Goal: Task Accomplishment & Management: Manage account settings

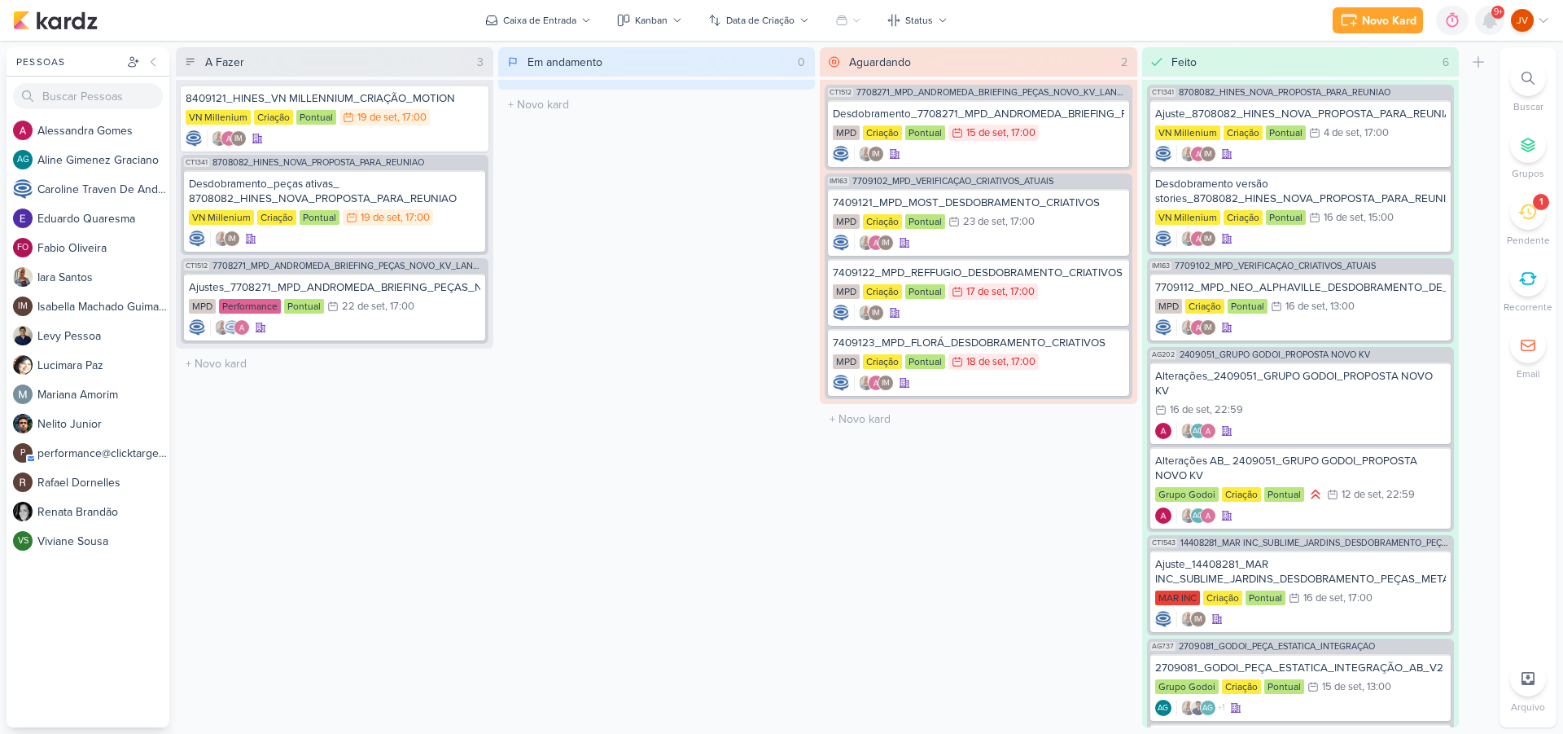
click at [1489, 18] on icon at bounding box center [1490, 20] width 13 height 15
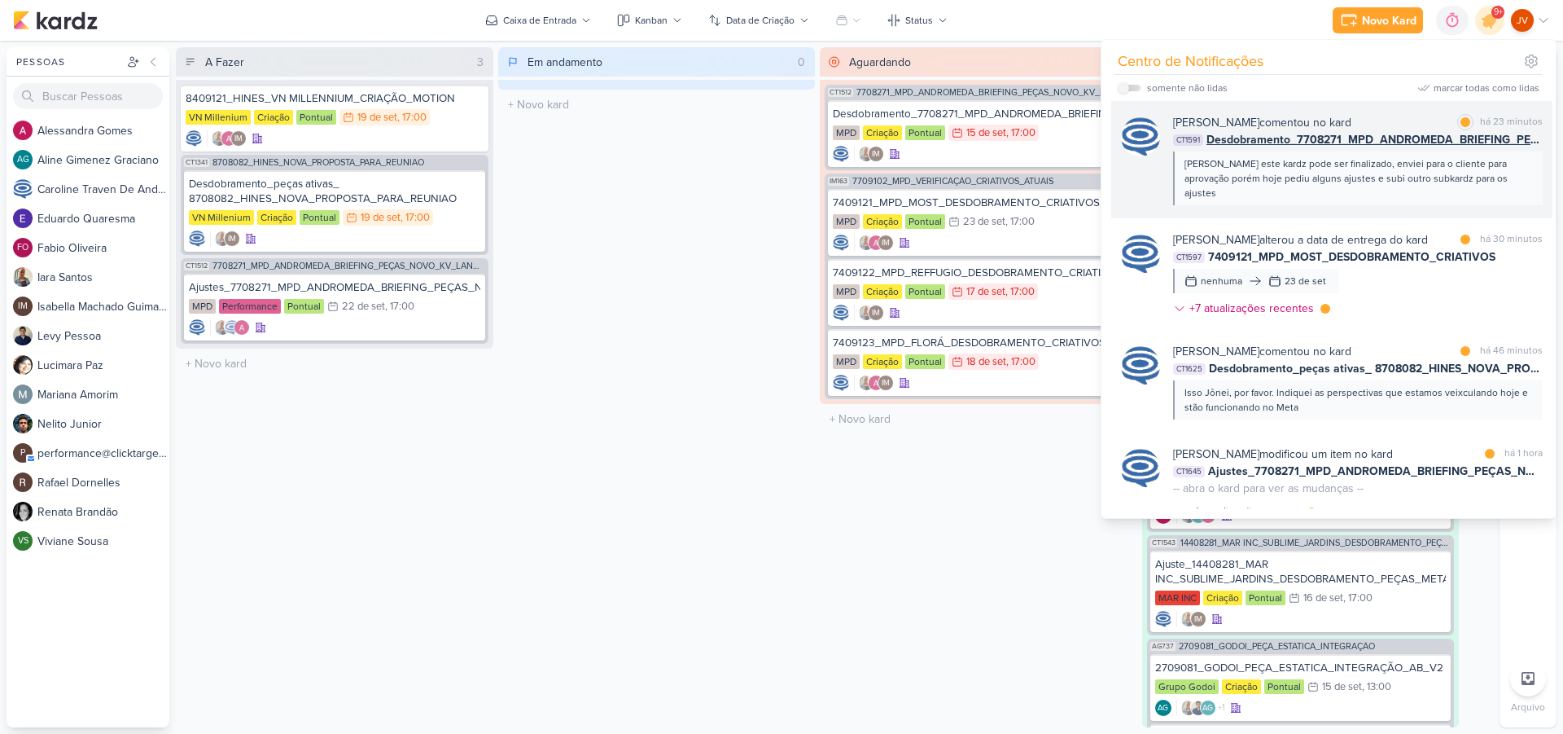
click at [1379, 174] on div "[PERSON_NAME] este kardz pode ser finalizado, enviei para o cliente para aprova…" at bounding box center [1357, 178] width 345 height 44
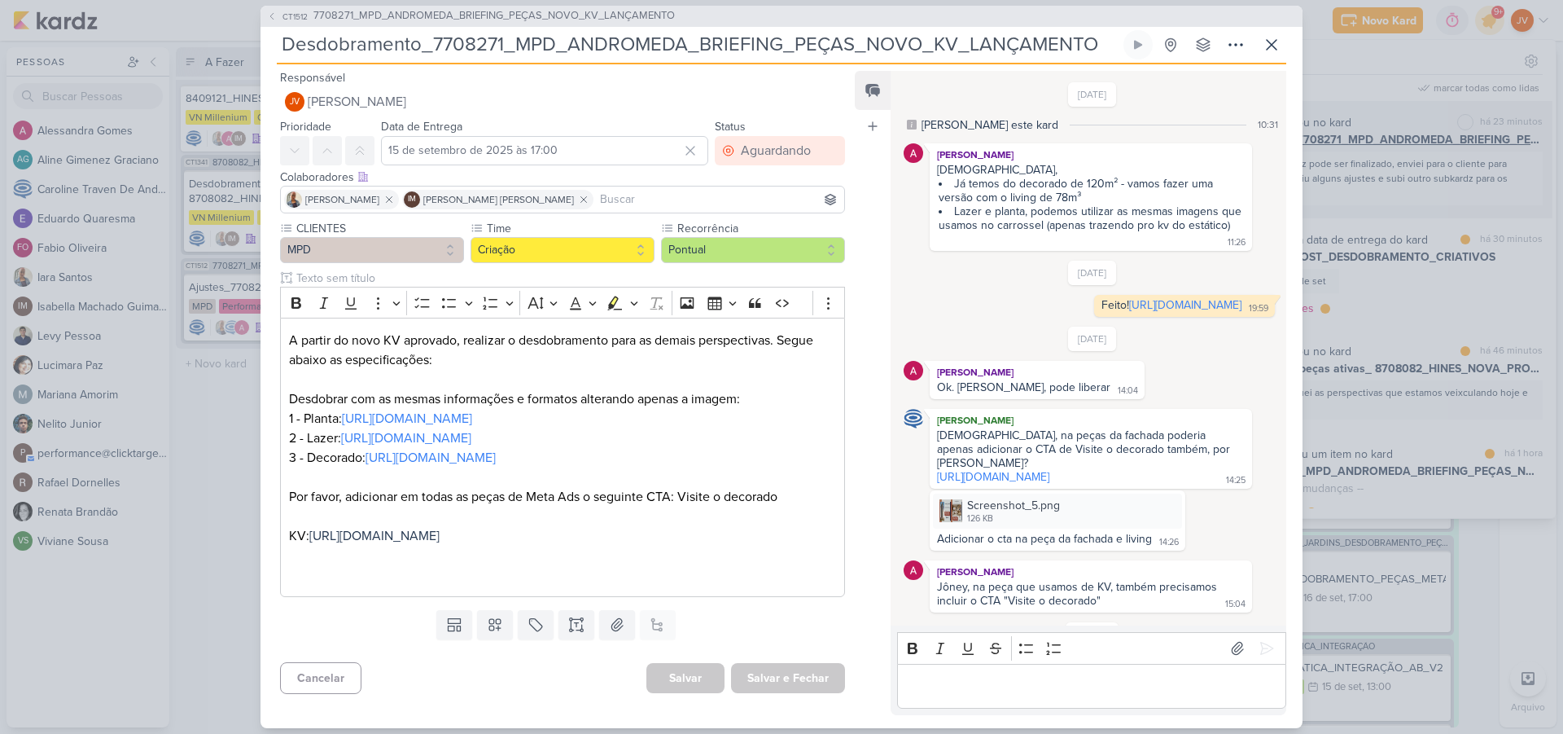
scroll to position [196, 0]
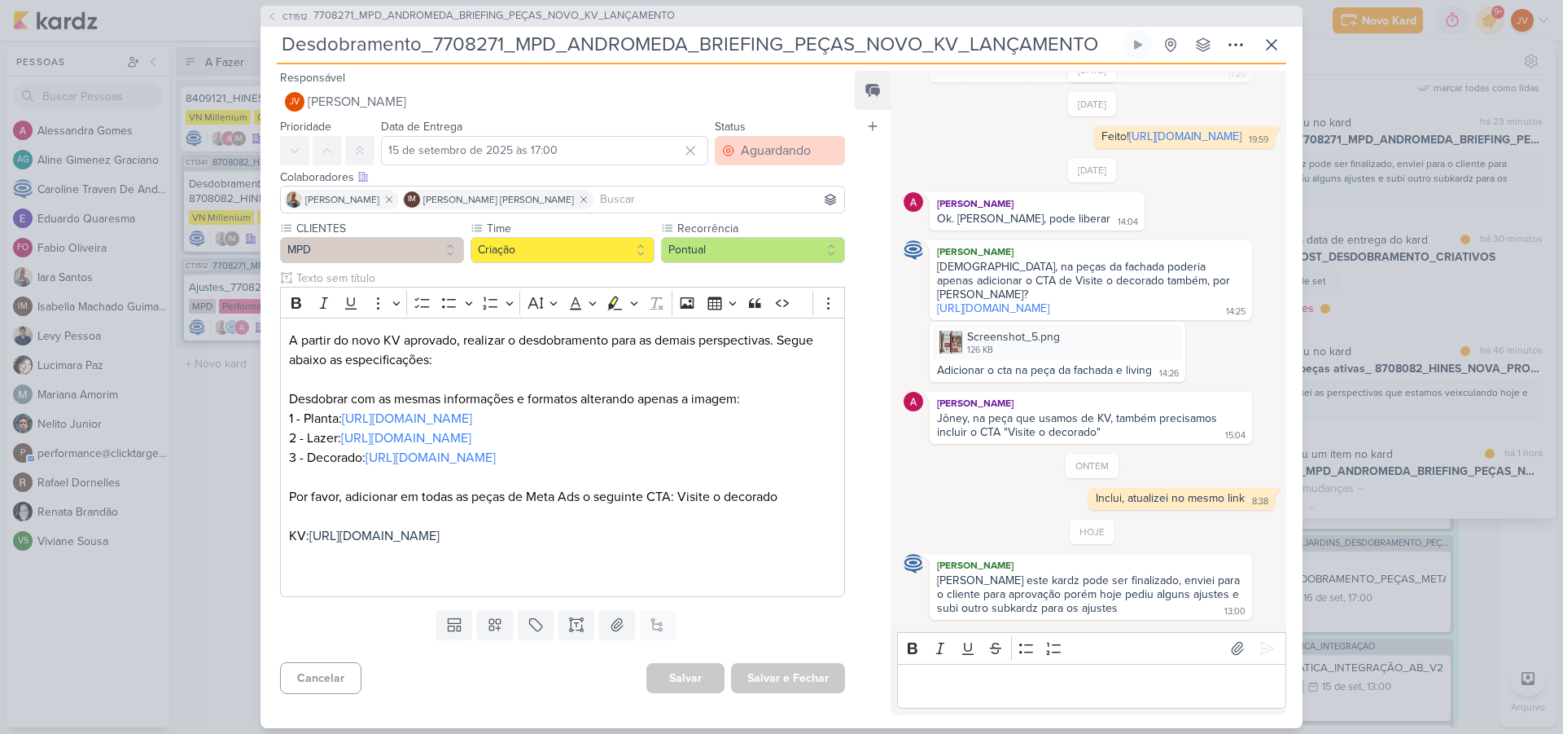
click at [750, 149] on div "Aguardando" at bounding box center [776, 151] width 70 height 20
click at [751, 150] on div "Aguardando" at bounding box center [776, 151] width 70 height 20
click at [746, 266] on div "Feito" at bounding box center [744, 268] width 25 height 17
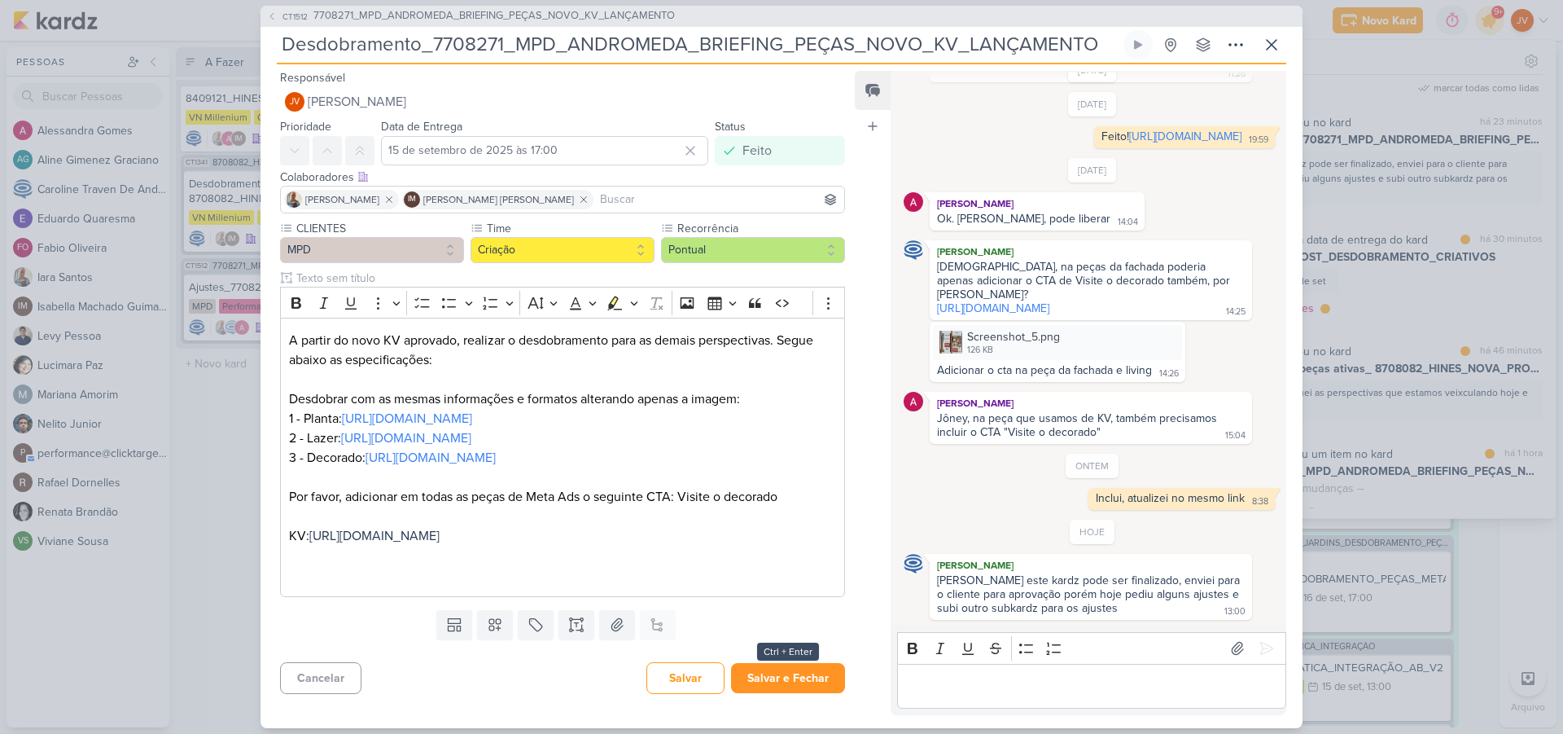
click at [786, 684] on button "Salvar e Fechar" at bounding box center [788, 678] width 114 height 30
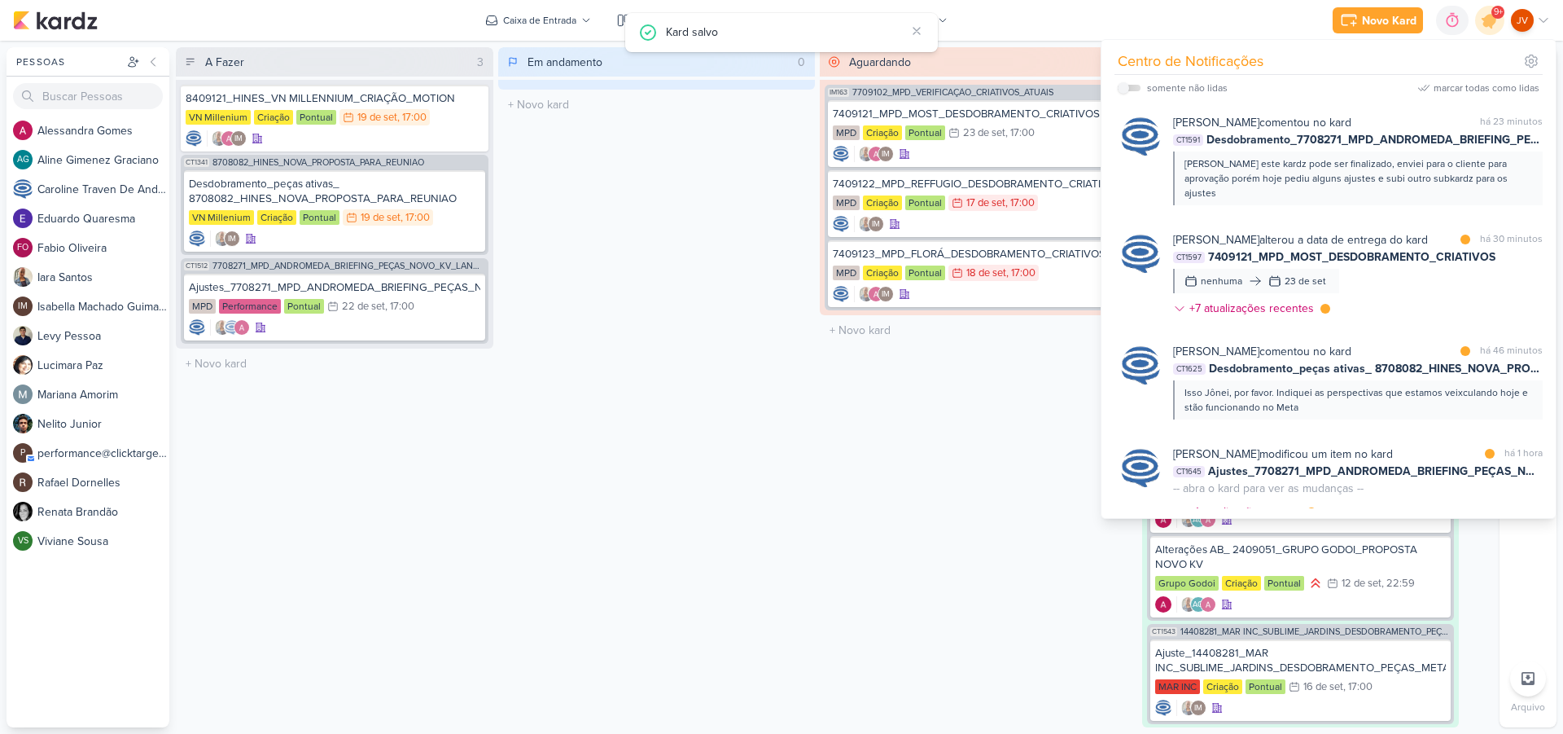
click at [813, 603] on div "Em andamento 0 Mover Para Esquerda Mover Para Direita [GEOGRAPHIC_DATA] O títul…" at bounding box center [657, 387] width 318 height 680
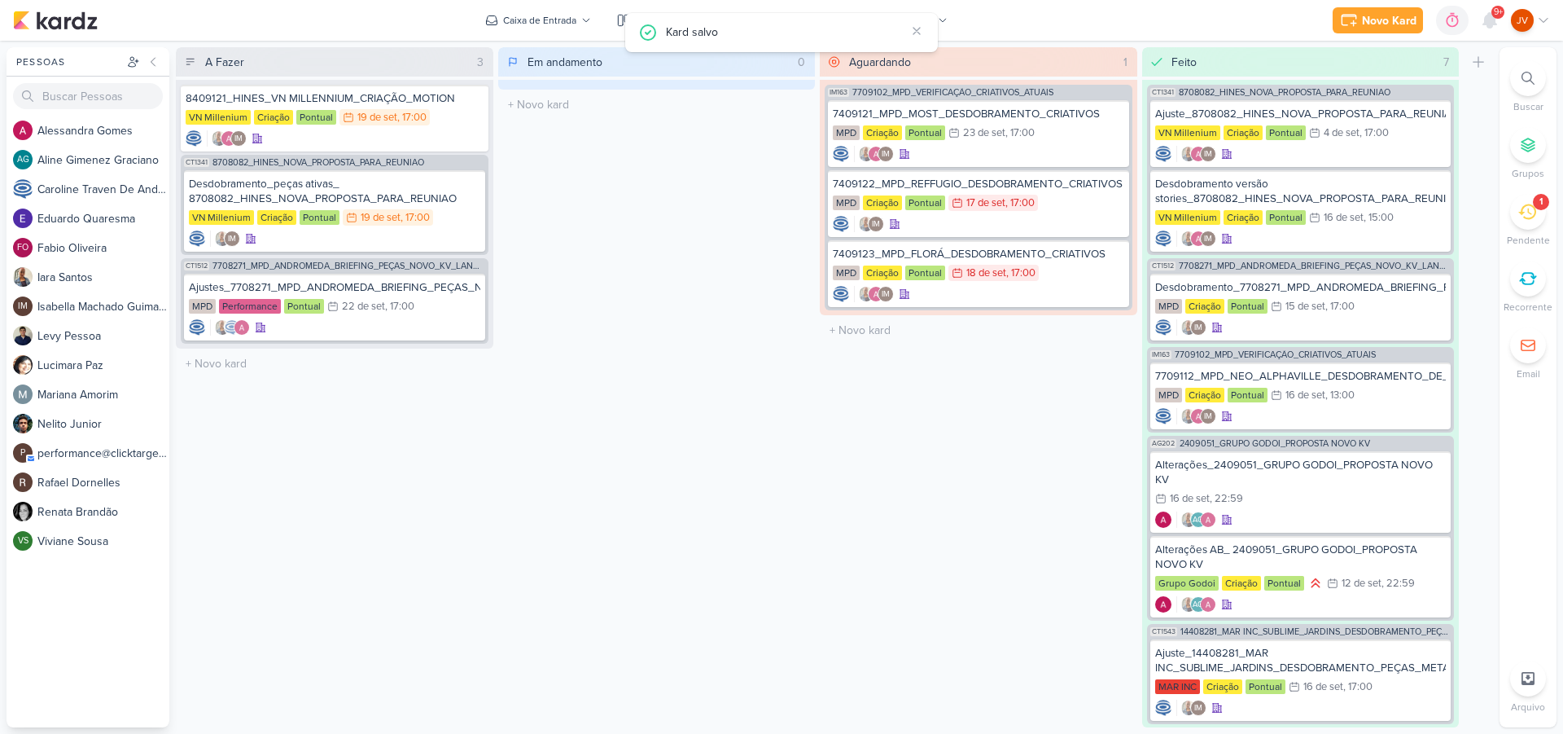
click at [1525, 211] on icon at bounding box center [1528, 212] width 18 height 18
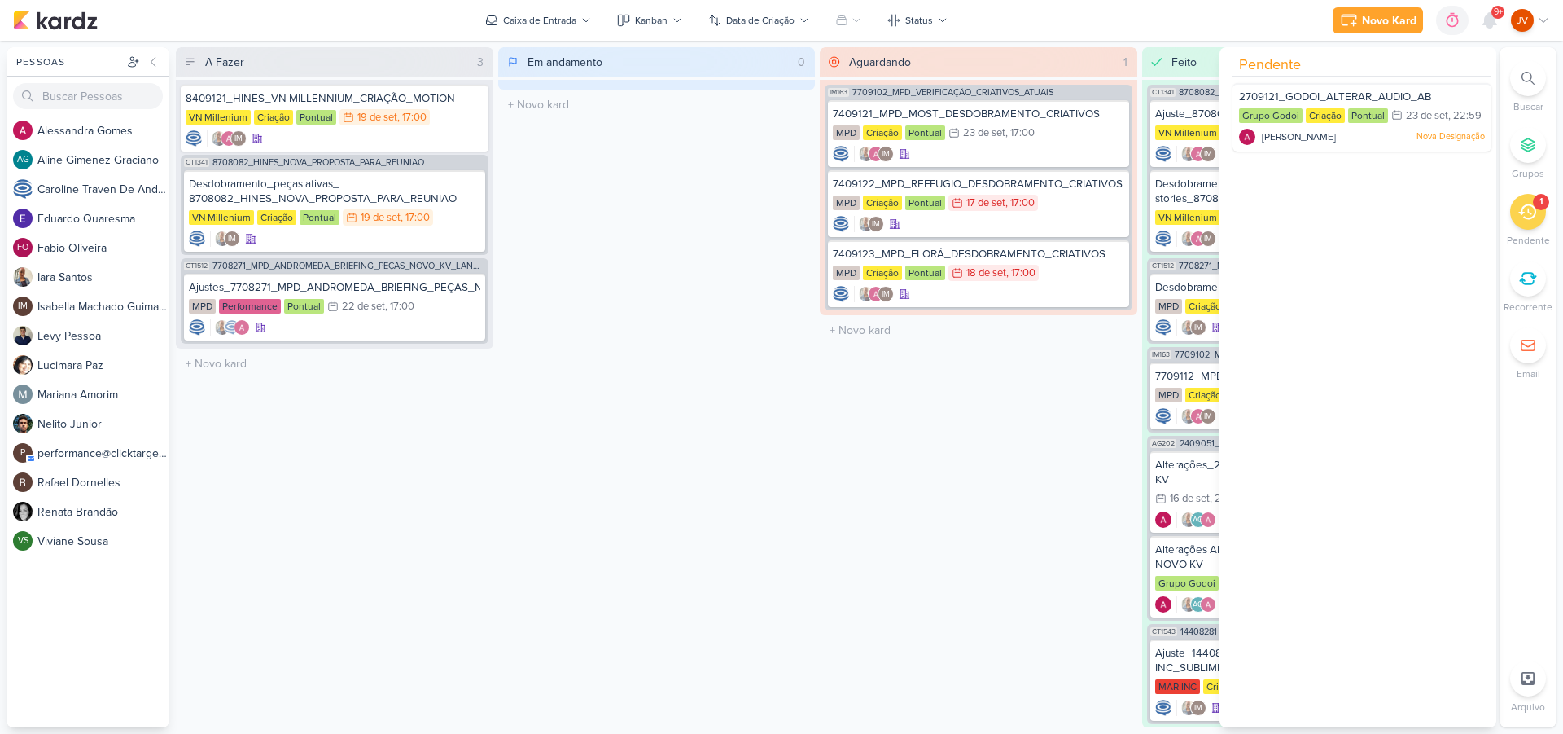
click at [900, 411] on div "Aguardando 1 Mover Para Esquerda Mover Para Direita [GEOGRAPHIC_DATA] IM163 770…" at bounding box center [979, 387] width 318 height 680
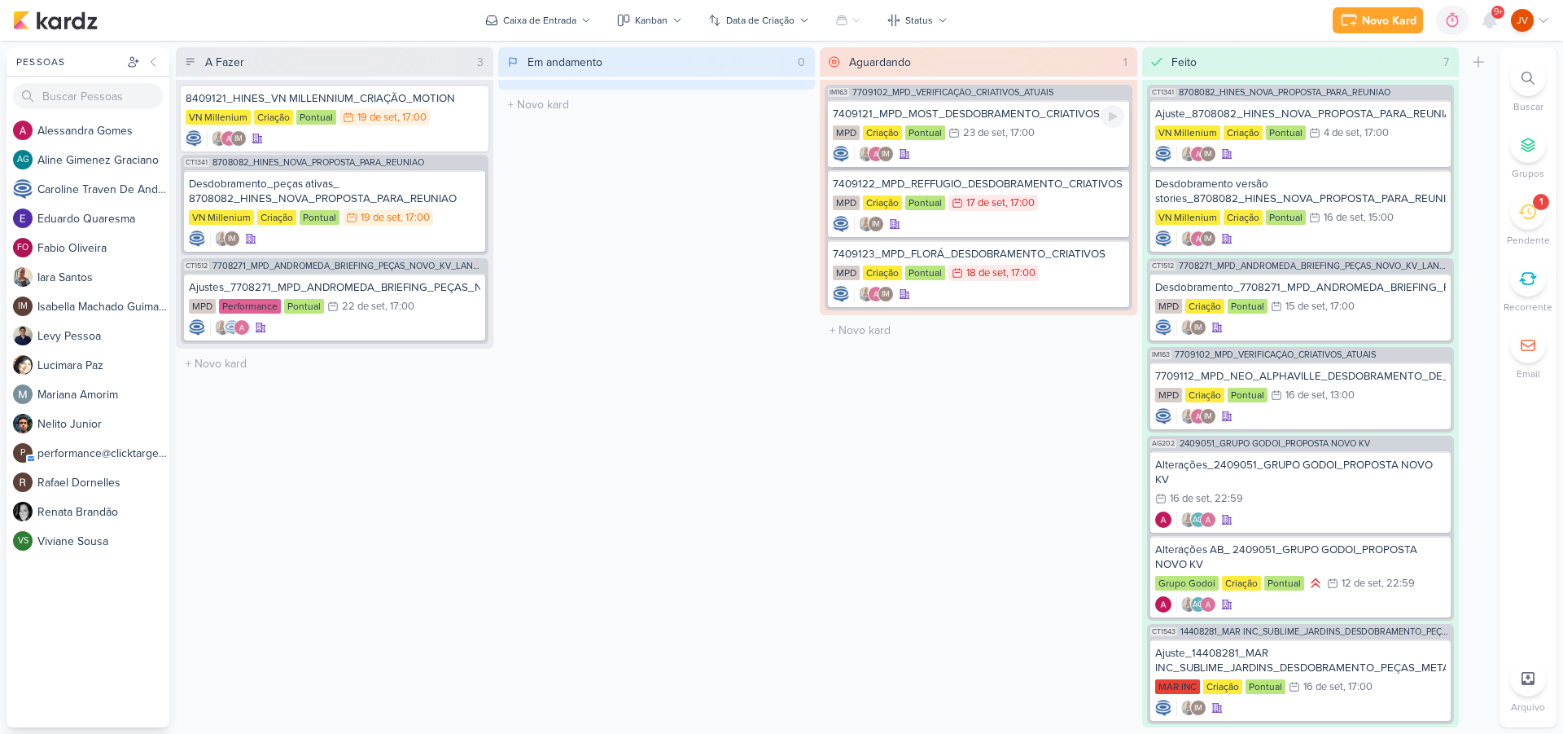
click at [1045, 118] on div "7409121_MPD_MOST_DESDOBRAMENTO_CRIATIVOS" at bounding box center [978, 114] width 291 height 15
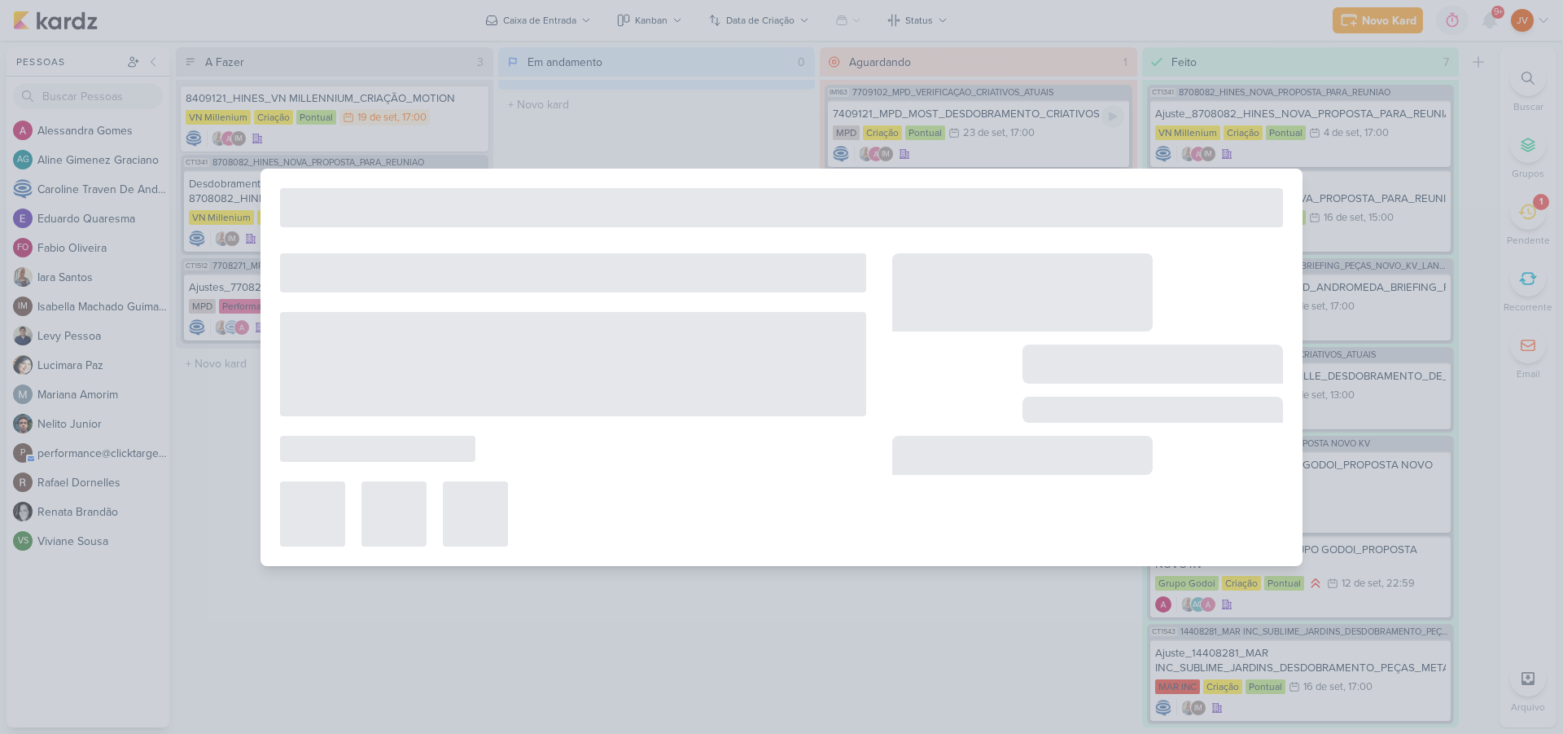
type input "7409121_MPD_MOST_DESDOBRAMENTO_CRIATIVOS"
type input "23 de setembro de 2025 às 17:00"
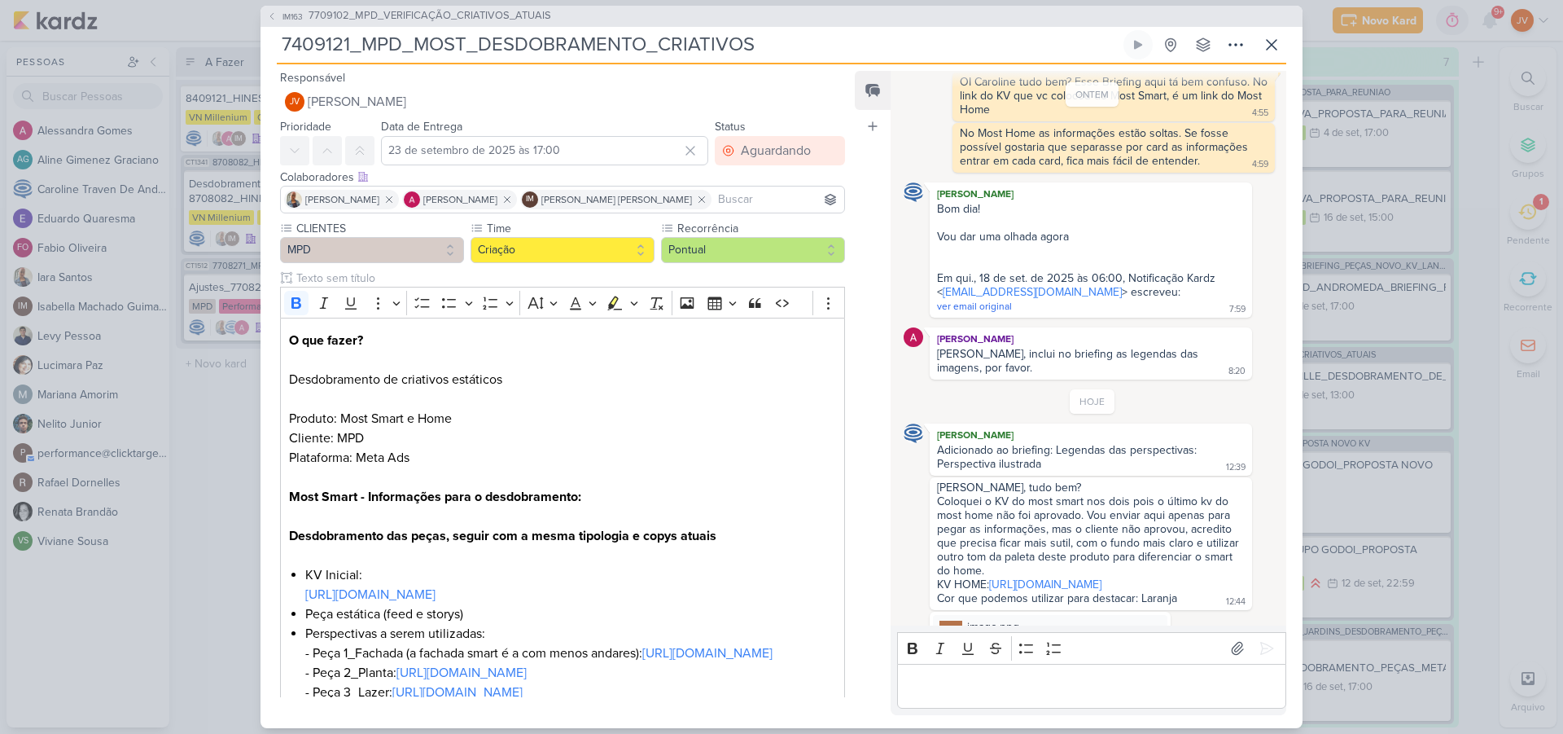
scroll to position [107, 0]
click at [1273, 41] on icon at bounding box center [1272, 45] width 20 height 20
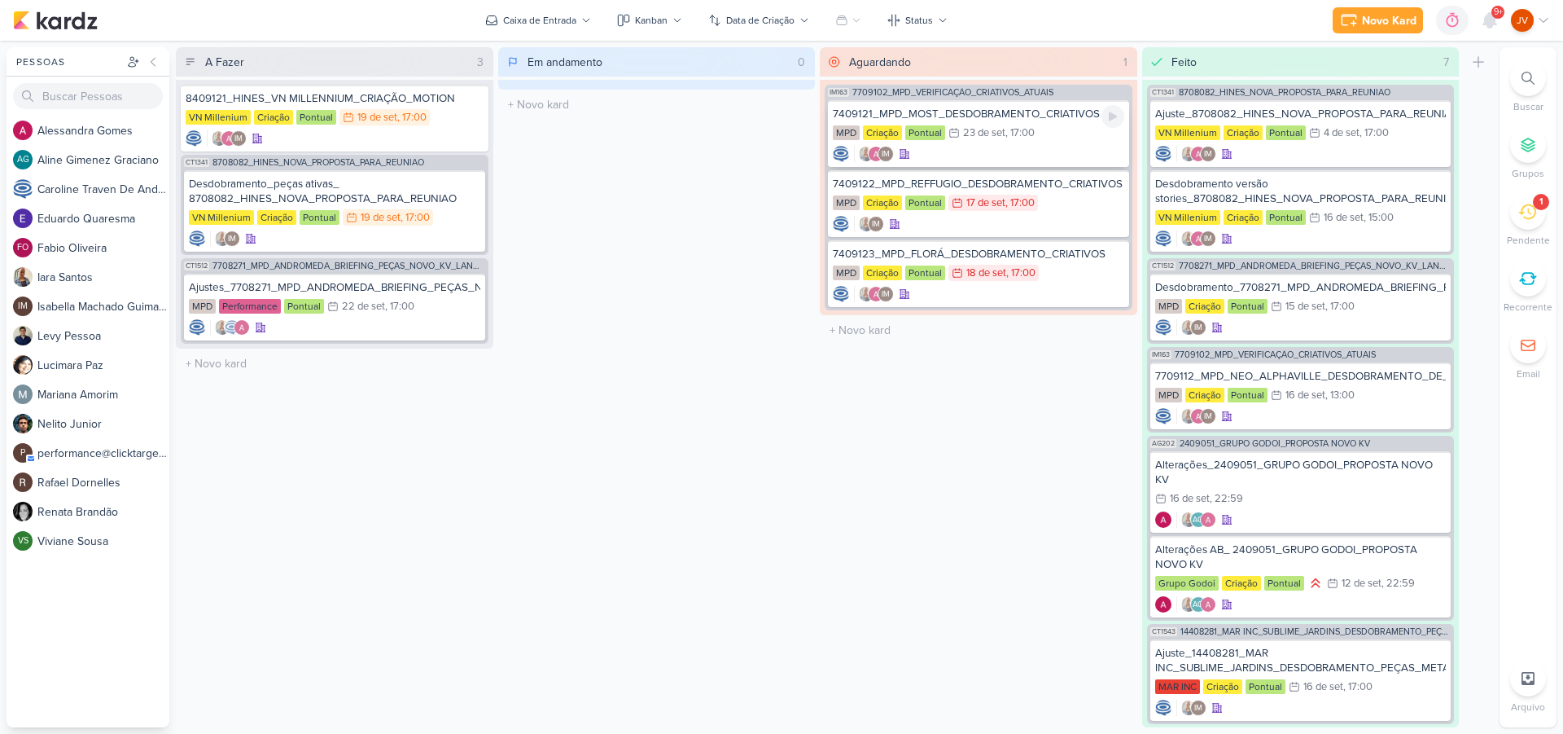
click at [1016, 116] on div "7409121_MPD_MOST_DESDOBRAMENTO_CRIATIVOS" at bounding box center [978, 114] width 291 height 15
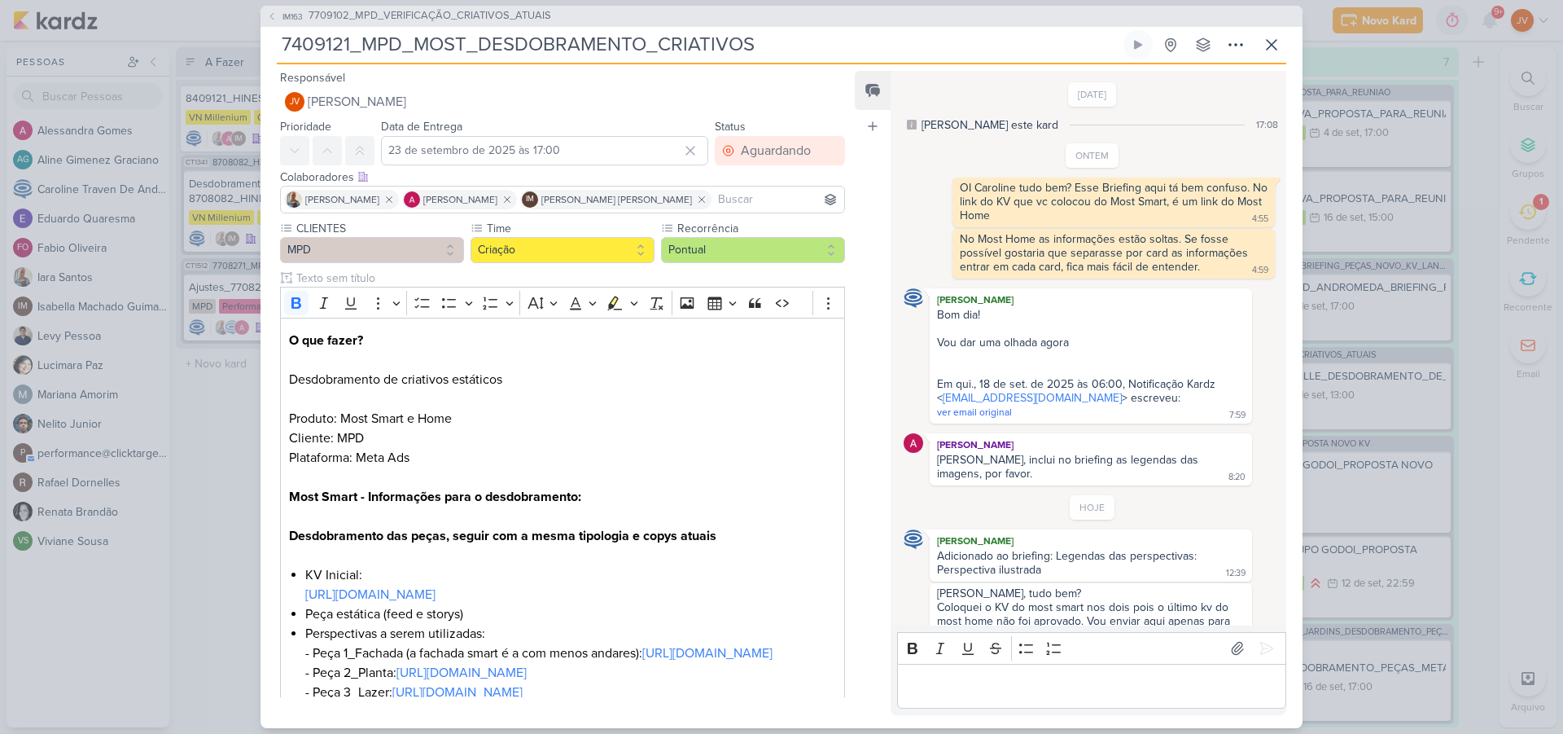
scroll to position [413, 0]
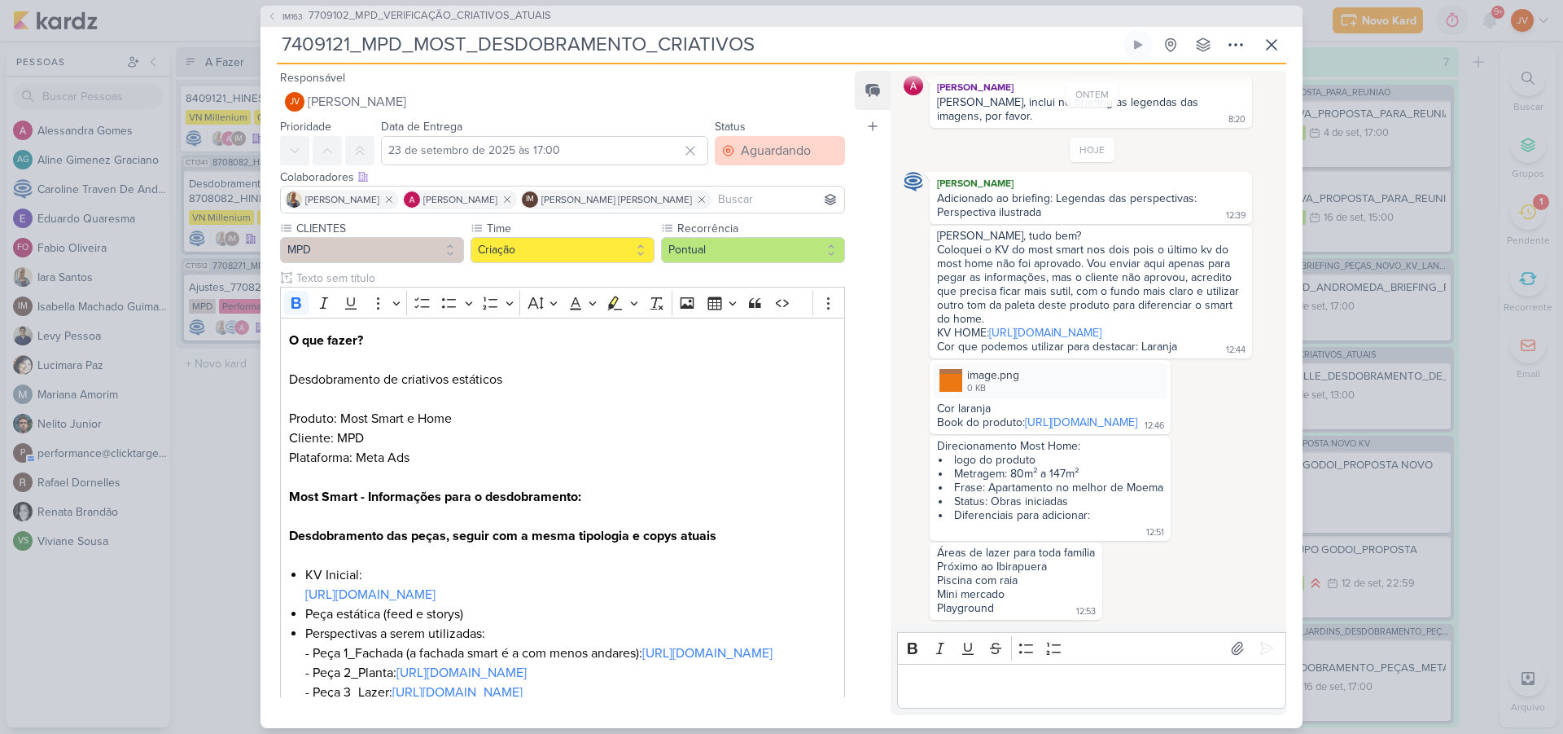
click at [759, 146] on div "Aguardando" at bounding box center [776, 151] width 70 height 20
click at [740, 182] on div "A Fazer" at bounding box center [749, 187] width 39 height 17
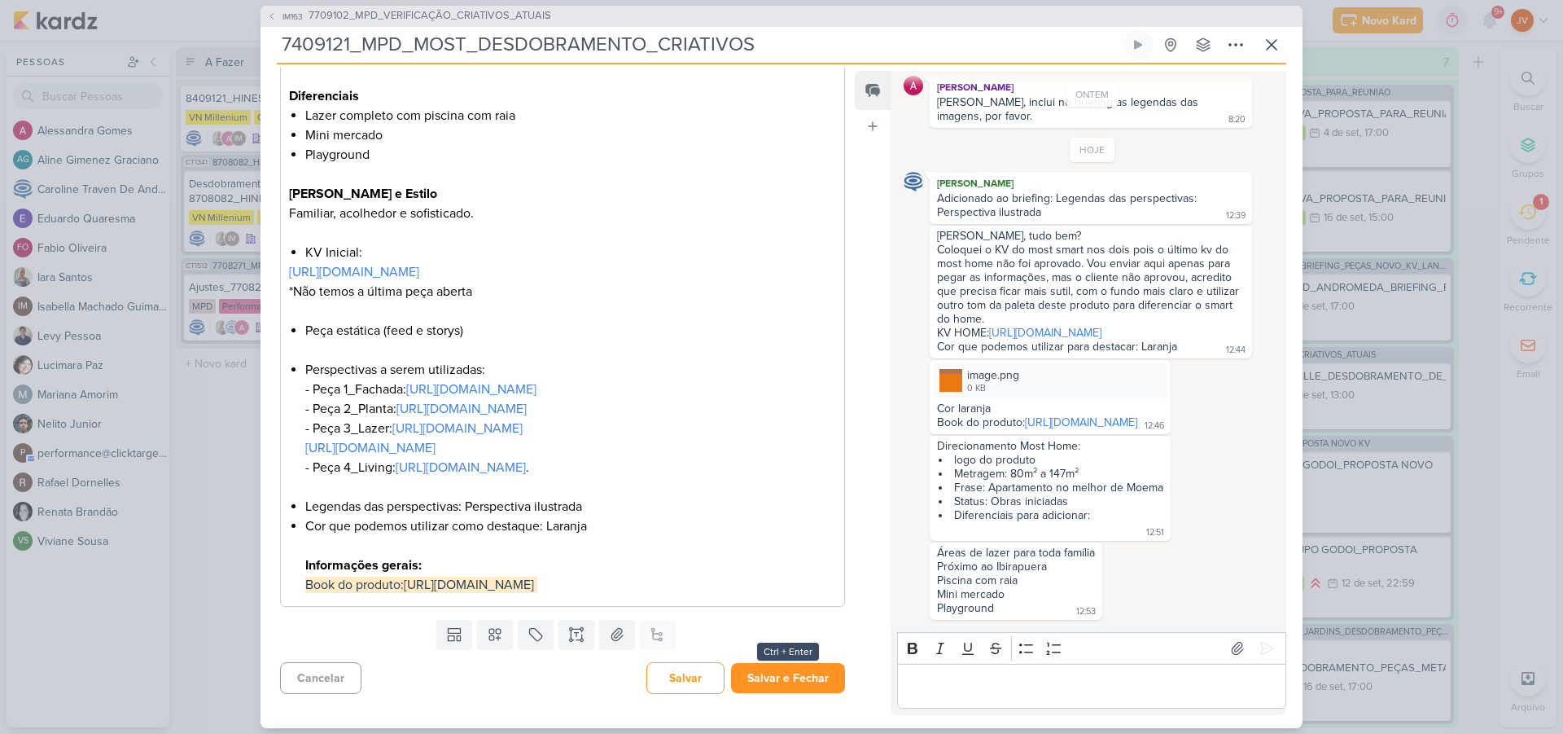
click at [786, 668] on button "Salvar e Fechar" at bounding box center [788, 678] width 114 height 30
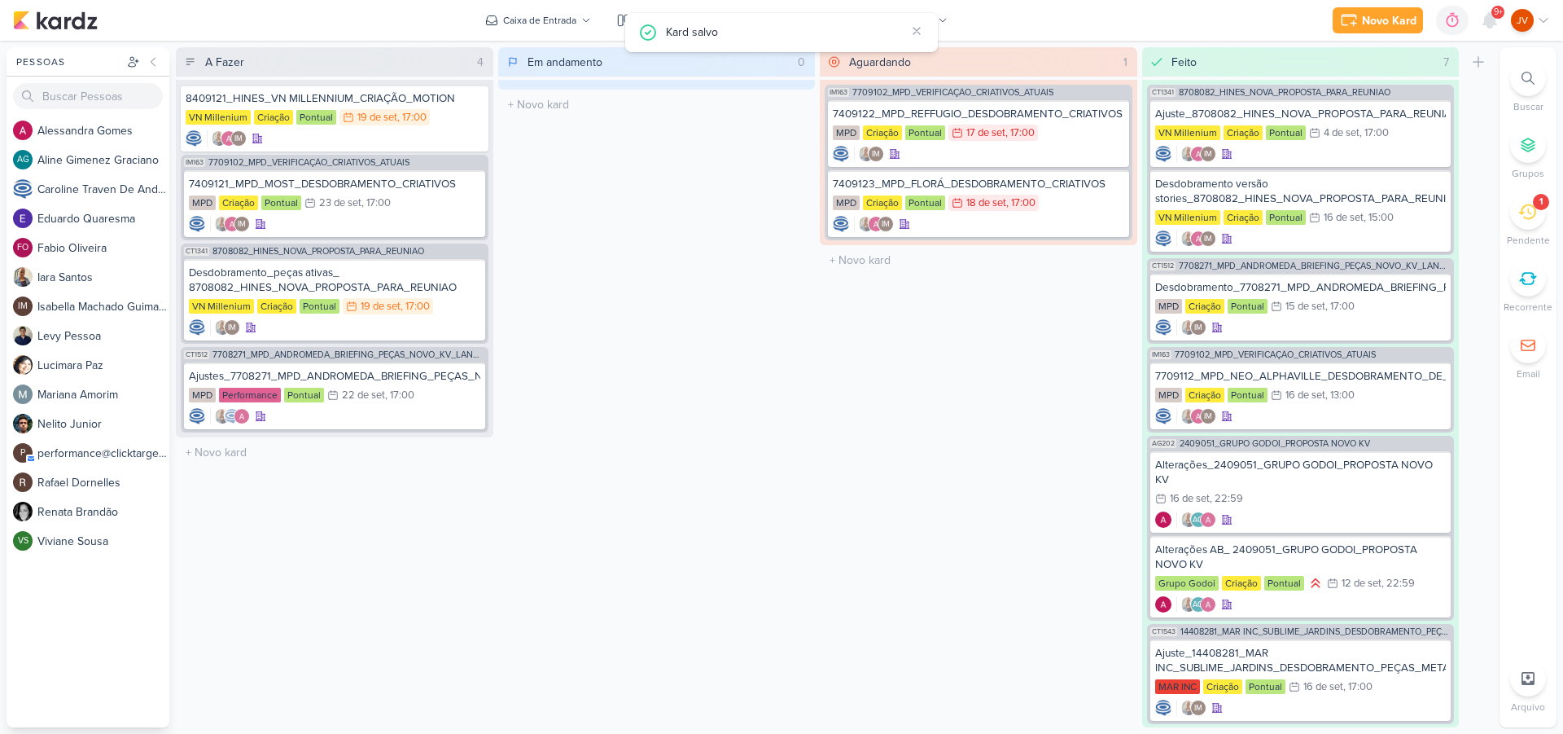
click at [738, 488] on div "Em andamento 0 Mover Para Esquerda Mover Para Direita [GEOGRAPHIC_DATA] O títul…" at bounding box center [657, 387] width 318 height 680
click at [1065, 118] on div "7409122_MPD_REFFUGIO_DESDOBRAMENTO_CRIATIVOS" at bounding box center [978, 114] width 291 height 15
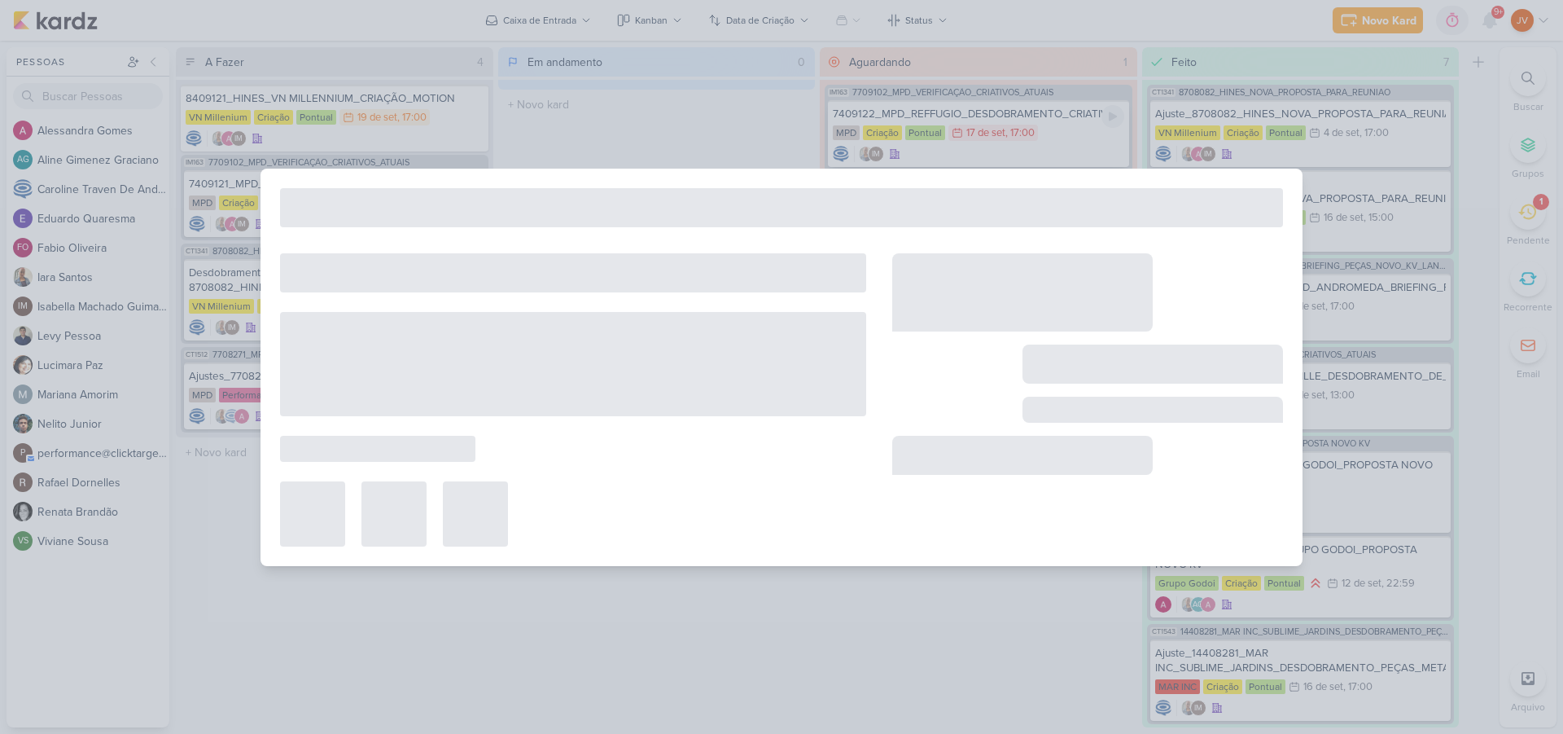
type input "7409122_MPD_REFFUGIO_DESDOBRAMENTO_CRIATIVOS"
type input "17 de setembro de 2025 às 17:00"
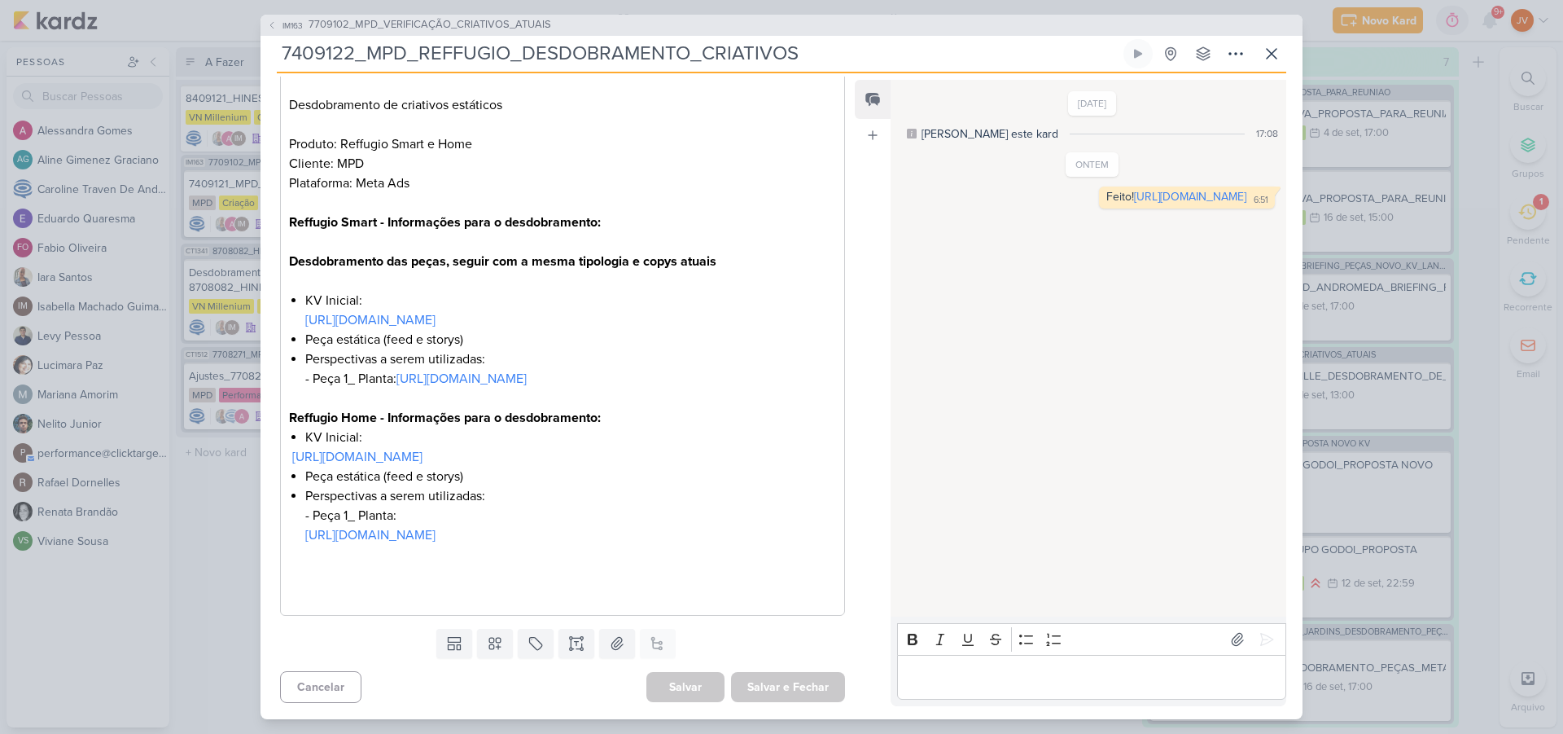
scroll to position [0, 0]
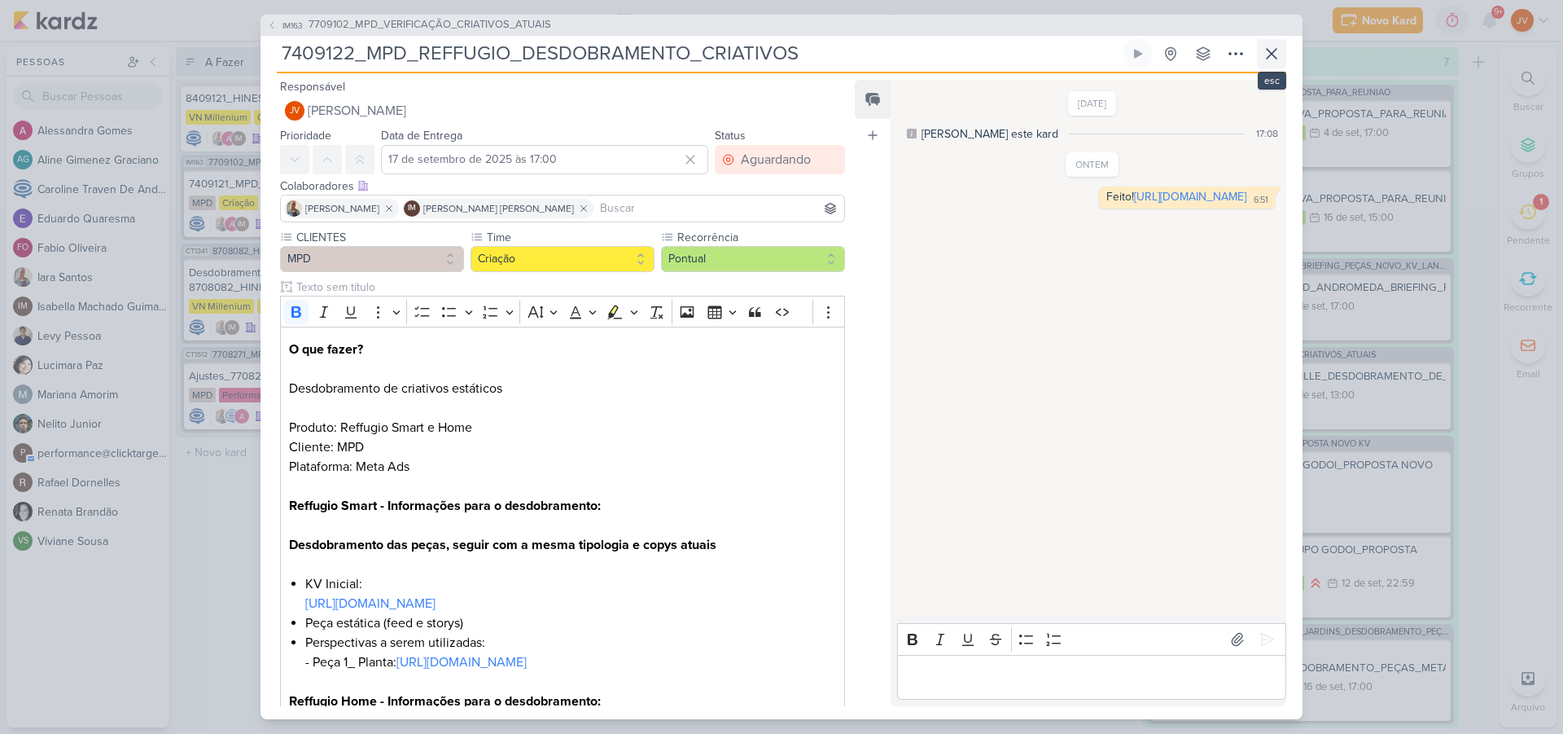
click at [1278, 58] on icon at bounding box center [1272, 54] width 20 height 20
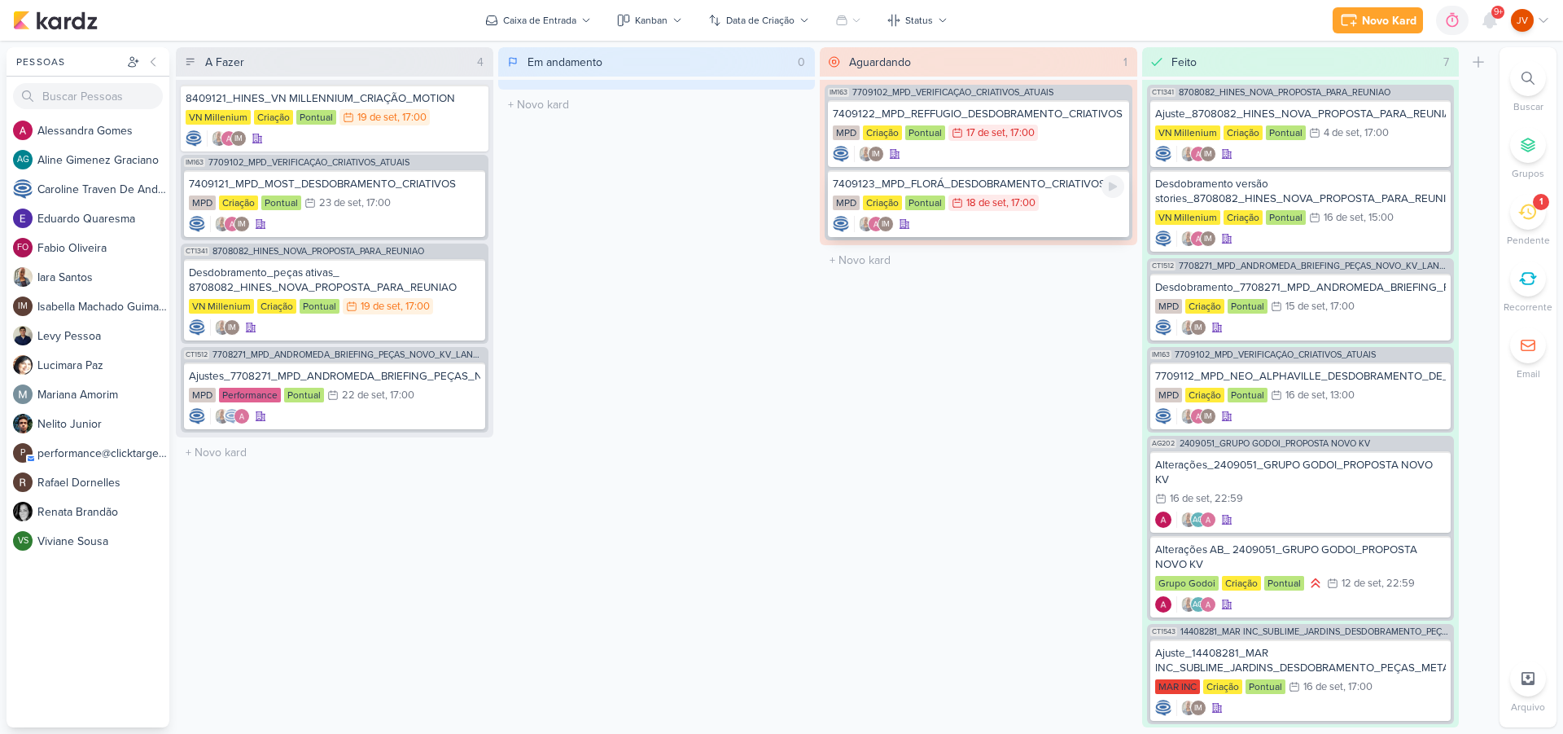
click at [1034, 184] on div "7409123_MPD_FLORÁ_DESDOBRAMENTO_CRIATIVOS" at bounding box center [978, 184] width 291 height 15
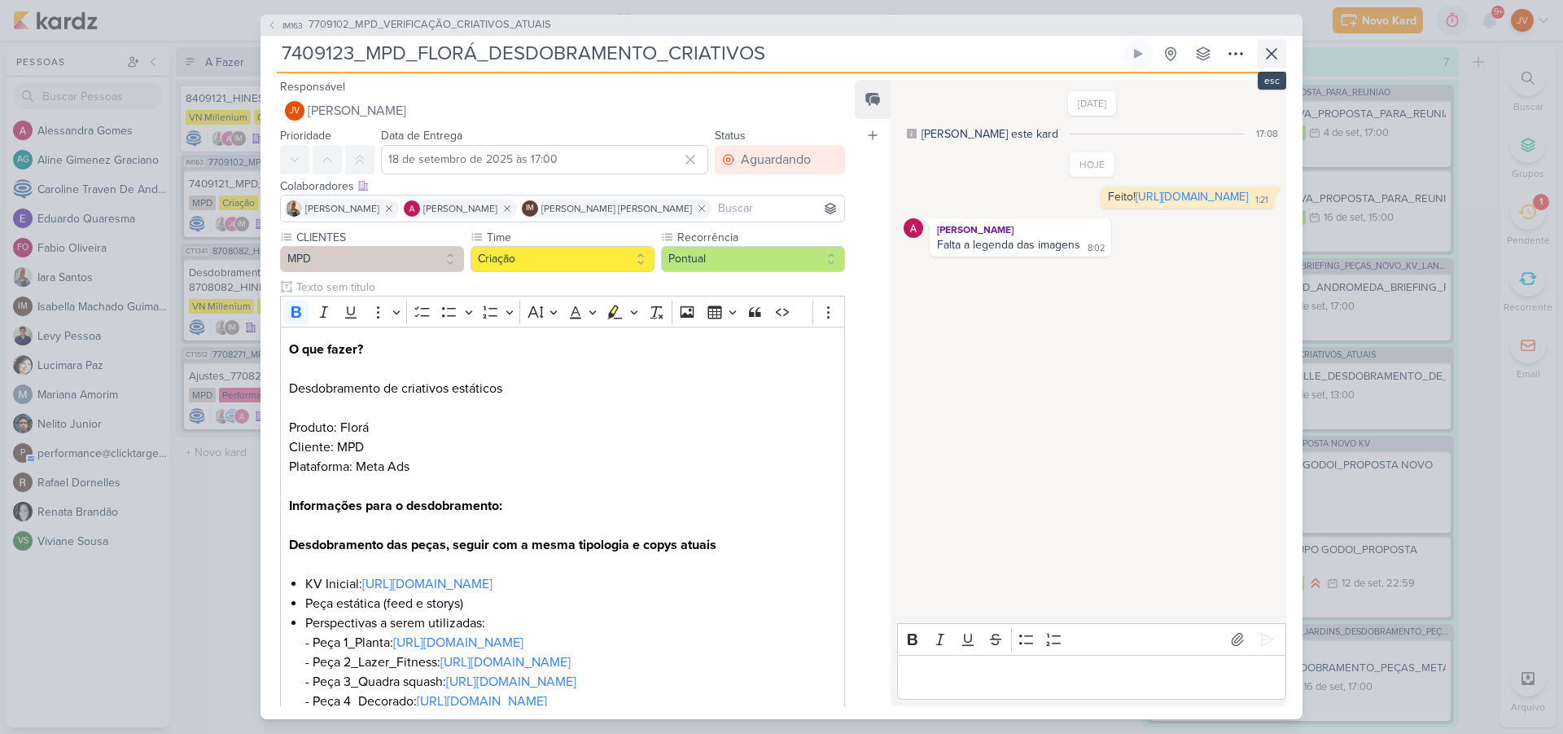
click at [1282, 59] on button at bounding box center [1271, 53] width 29 height 29
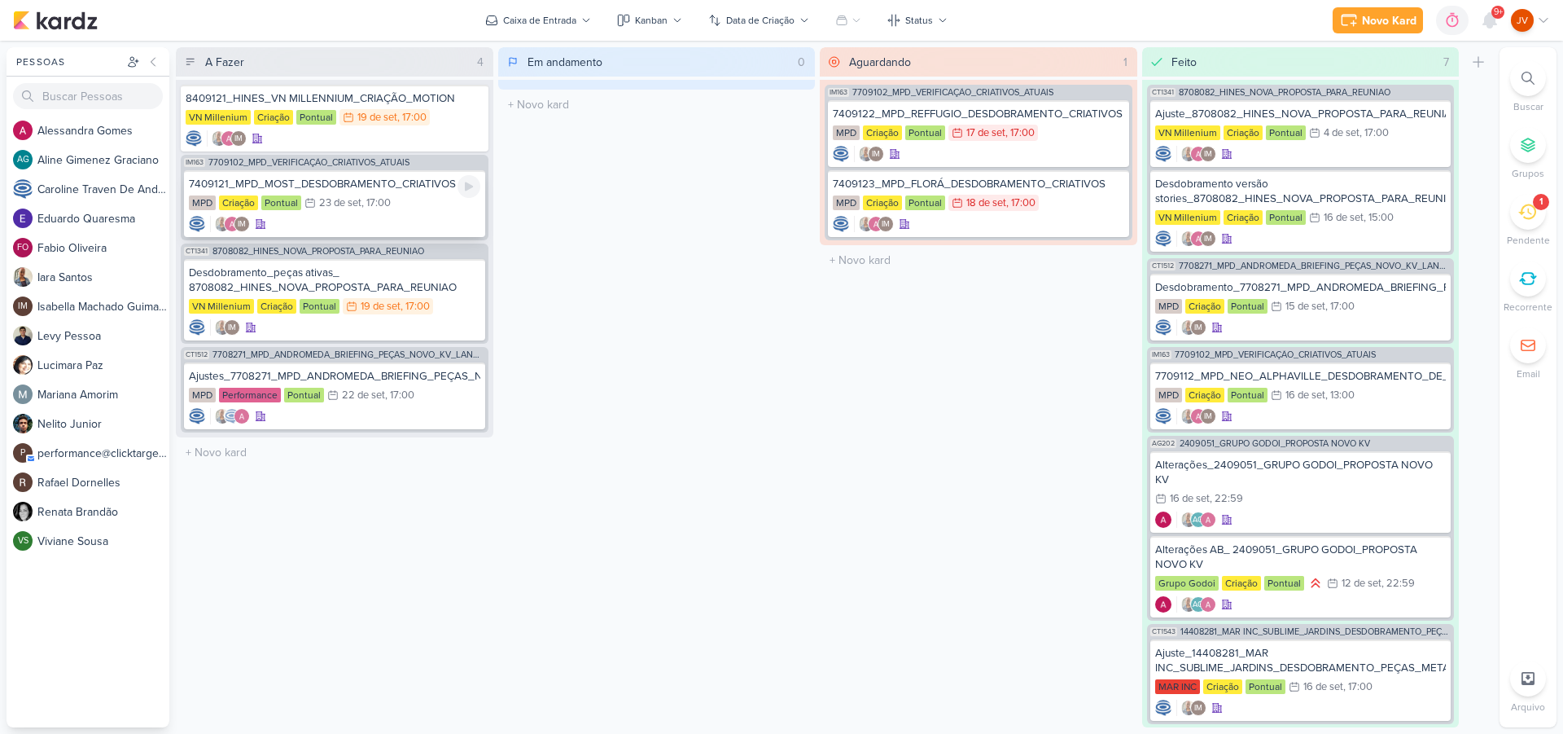
click at [386, 182] on div "7409121_MPD_MOST_DESDOBRAMENTO_CRIATIVOS" at bounding box center [334, 184] width 291 height 15
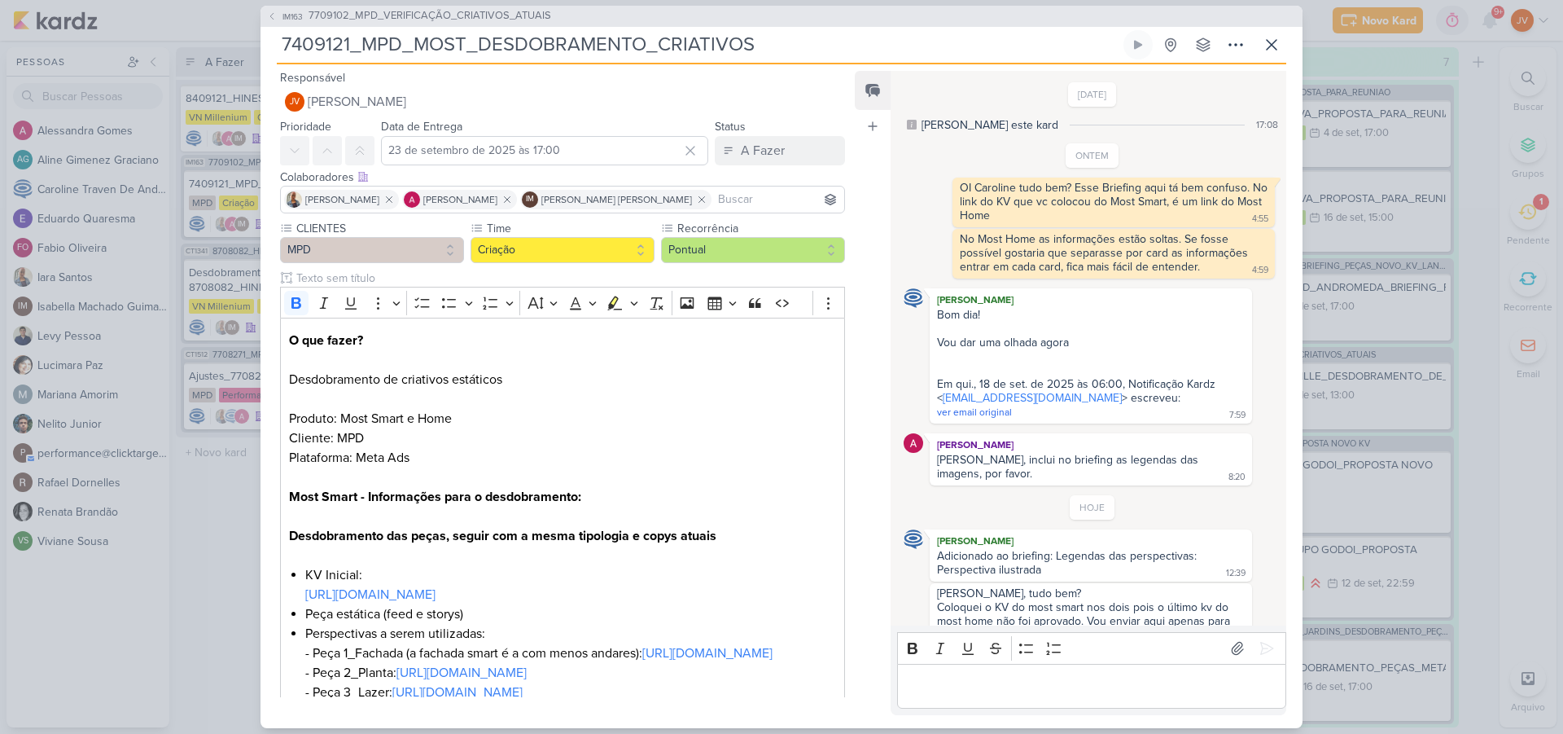
scroll to position [413, 0]
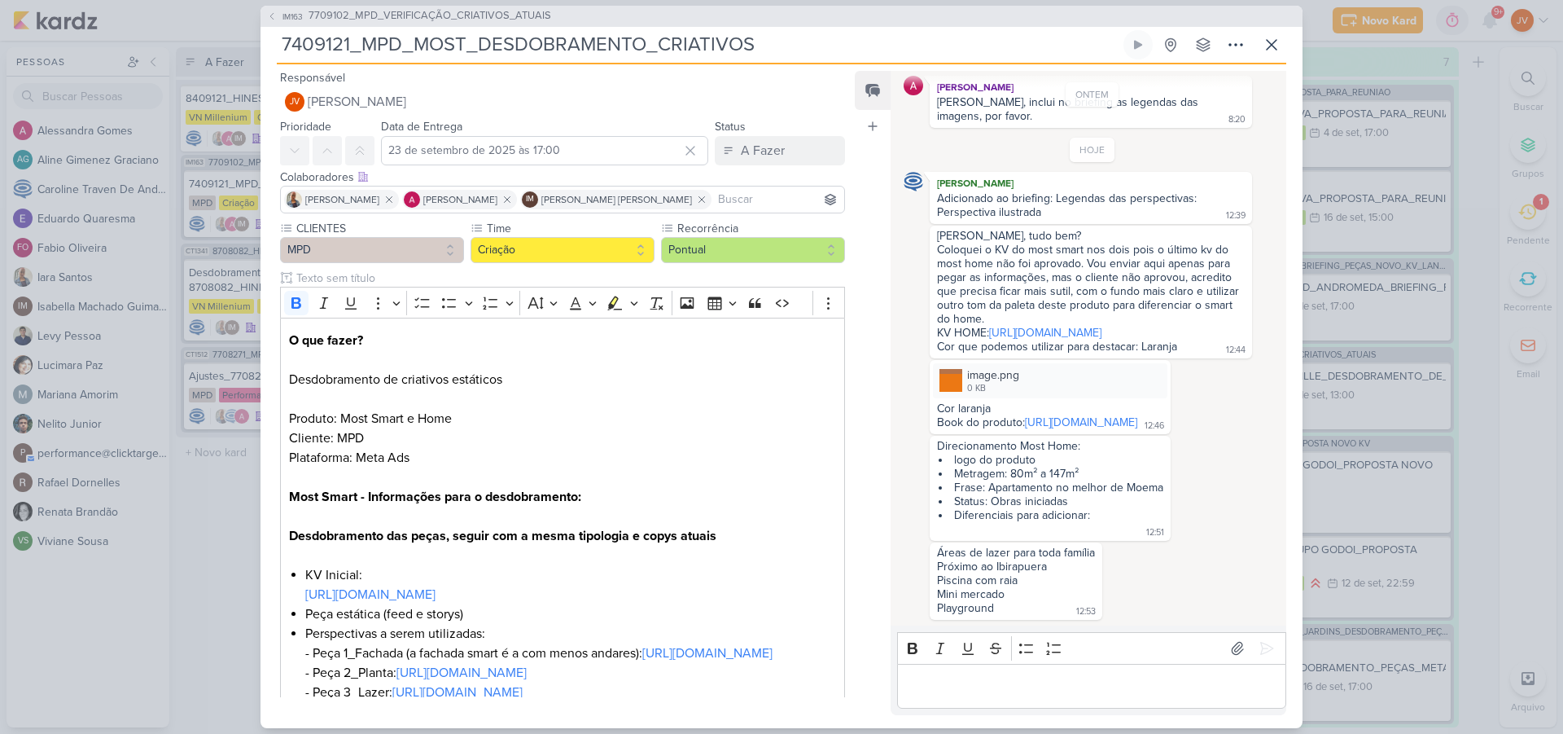
click at [233, 499] on div "IM163 7709102_MPD_VERIFICAÇÃO_CRIATIVOS_ATUAIS 7409121_MPD_MOST_DESDOBRAMENTO_C…" at bounding box center [781, 367] width 1563 height 734
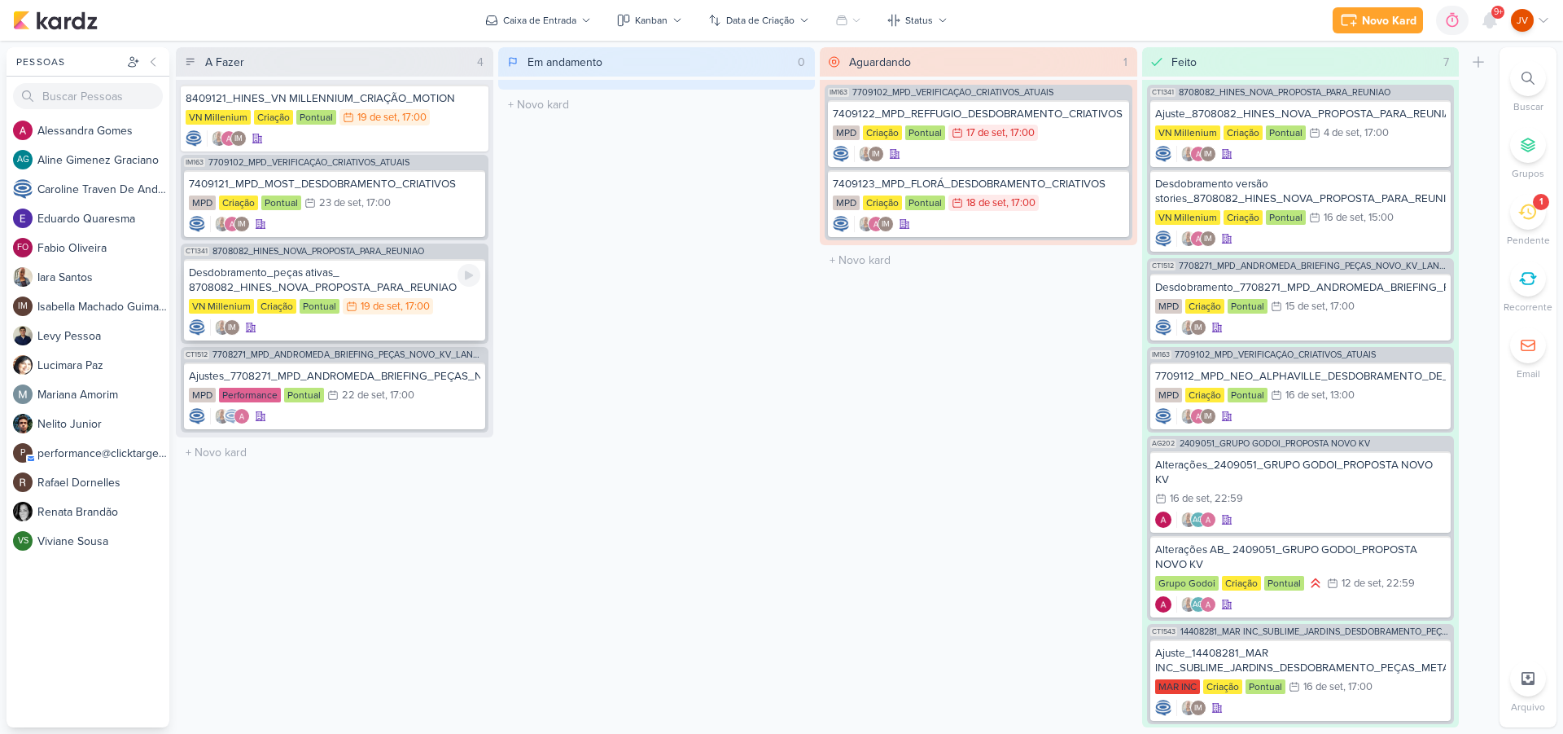
click at [340, 272] on div "Desdobramento_peças ativas_ 8708082_HINES_NOVA_PROPOSTA_PARA_REUNIAO" at bounding box center [334, 279] width 291 height 29
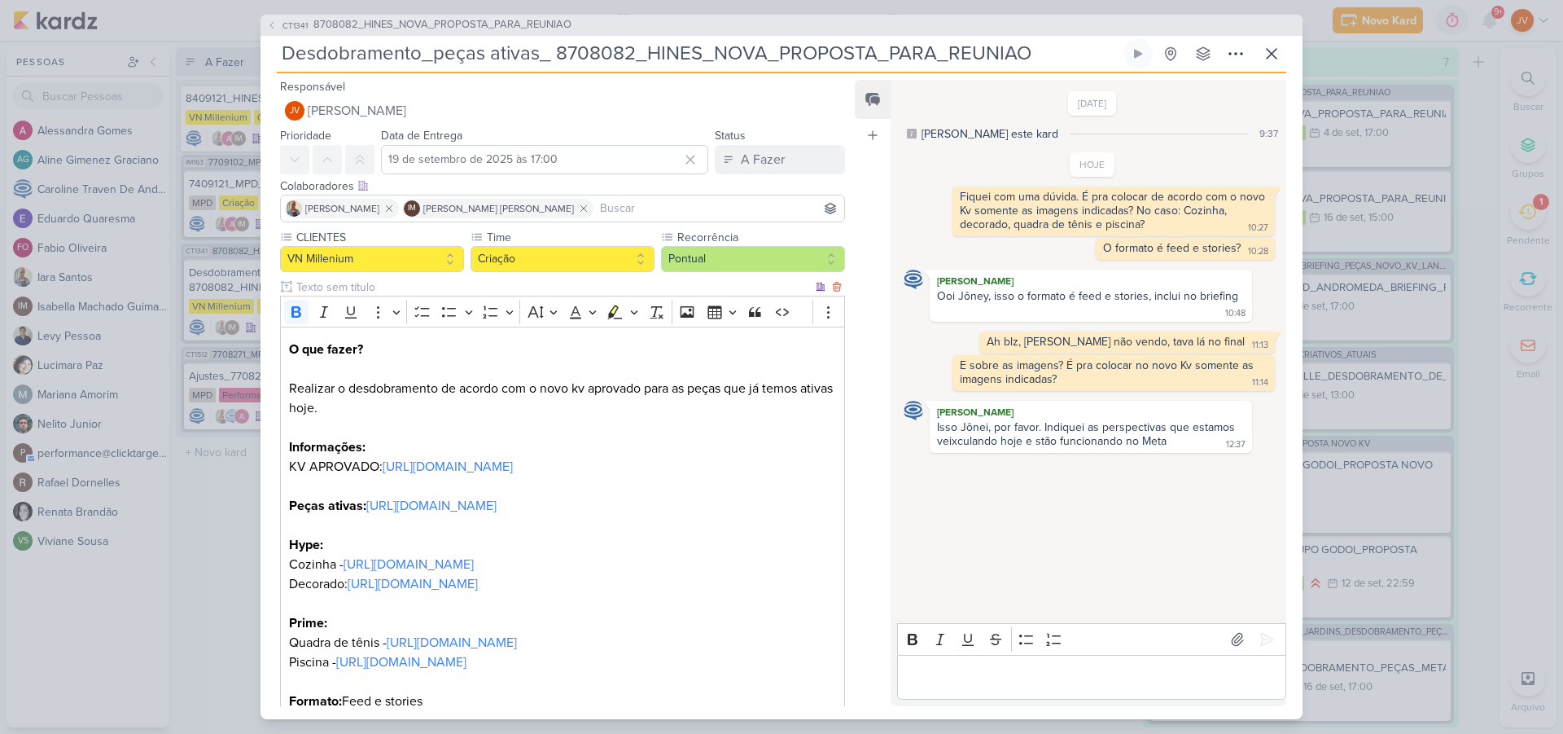
scroll to position [1, 0]
click at [1273, 45] on icon at bounding box center [1272, 54] width 20 height 20
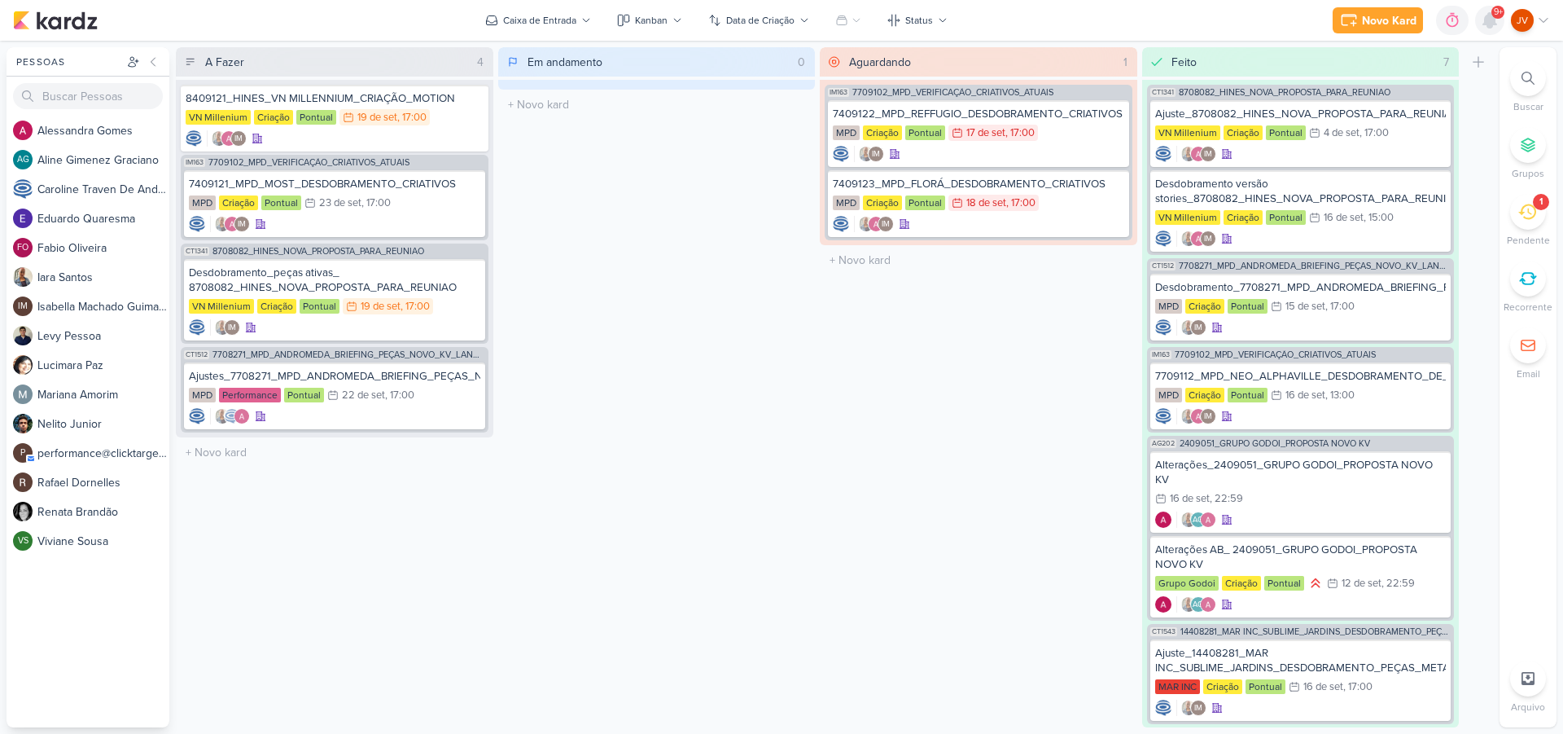
click at [1489, 19] on icon at bounding box center [1490, 20] width 13 height 15
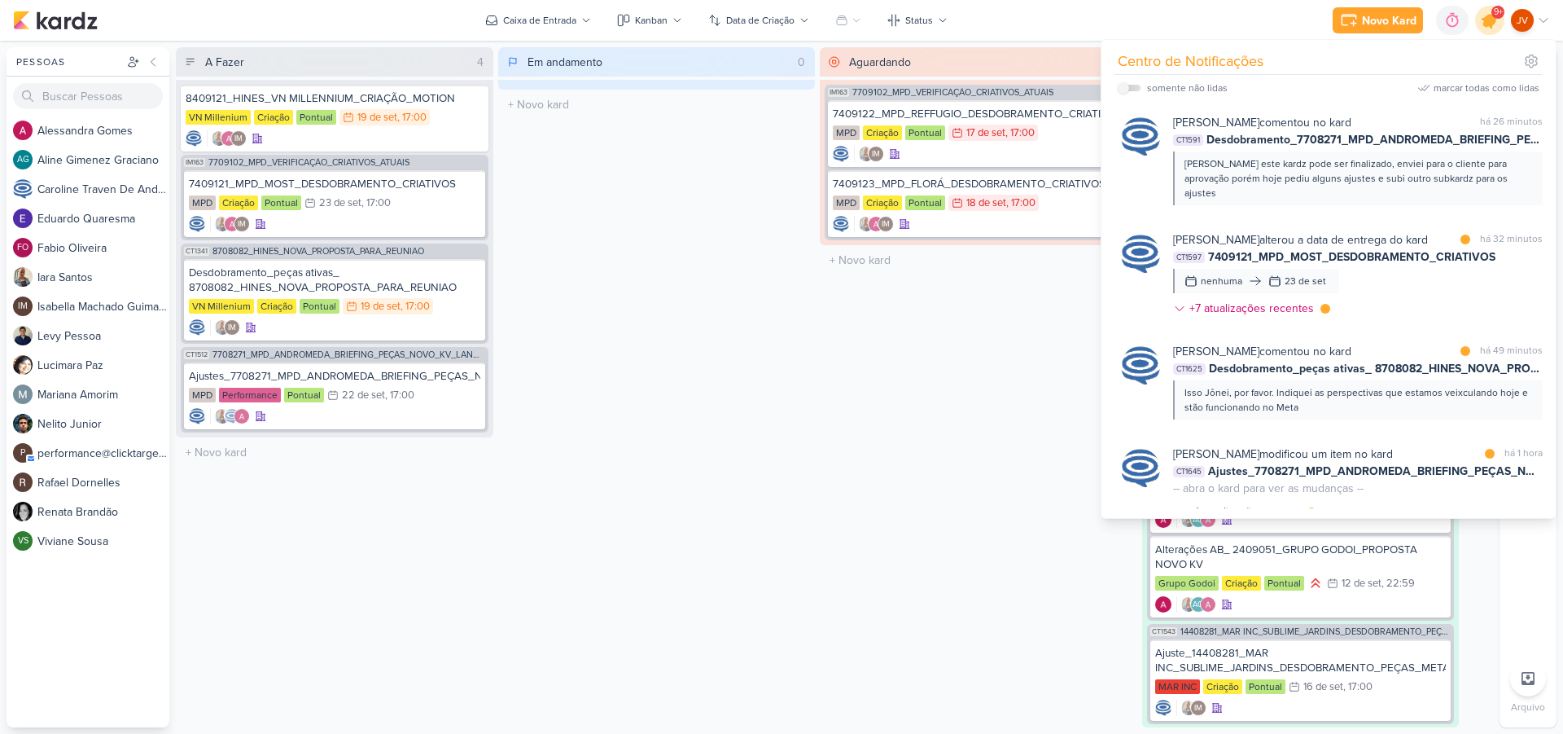
click at [1489, 19] on icon at bounding box center [1490, 21] width 20 height 20
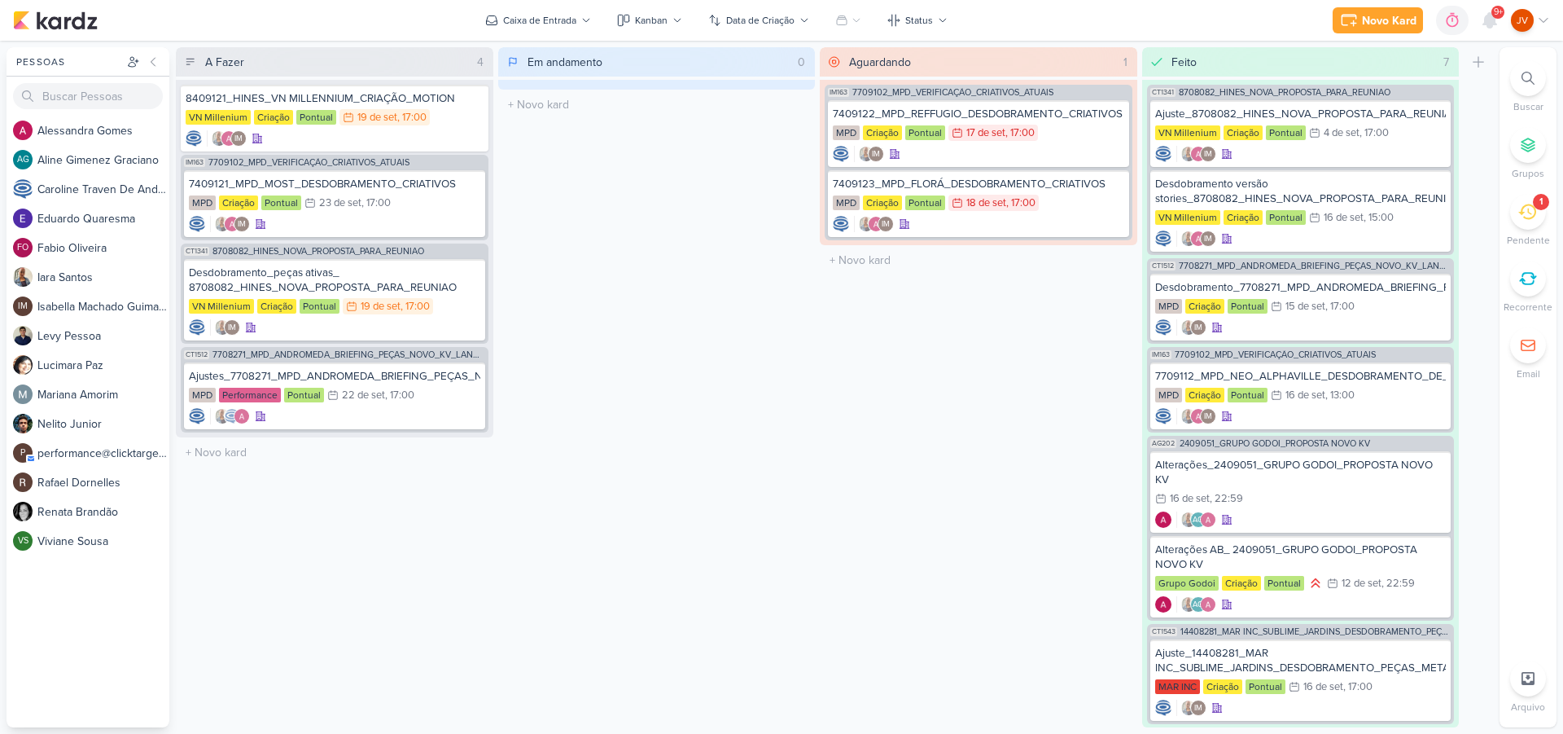
click at [925, 355] on div "Aguardando 1 Mover Para Esquerda Mover Para Direita [GEOGRAPHIC_DATA] IM163 770…" at bounding box center [979, 387] width 318 height 680
click at [1539, 209] on div "1" at bounding box center [1541, 202] width 16 height 16
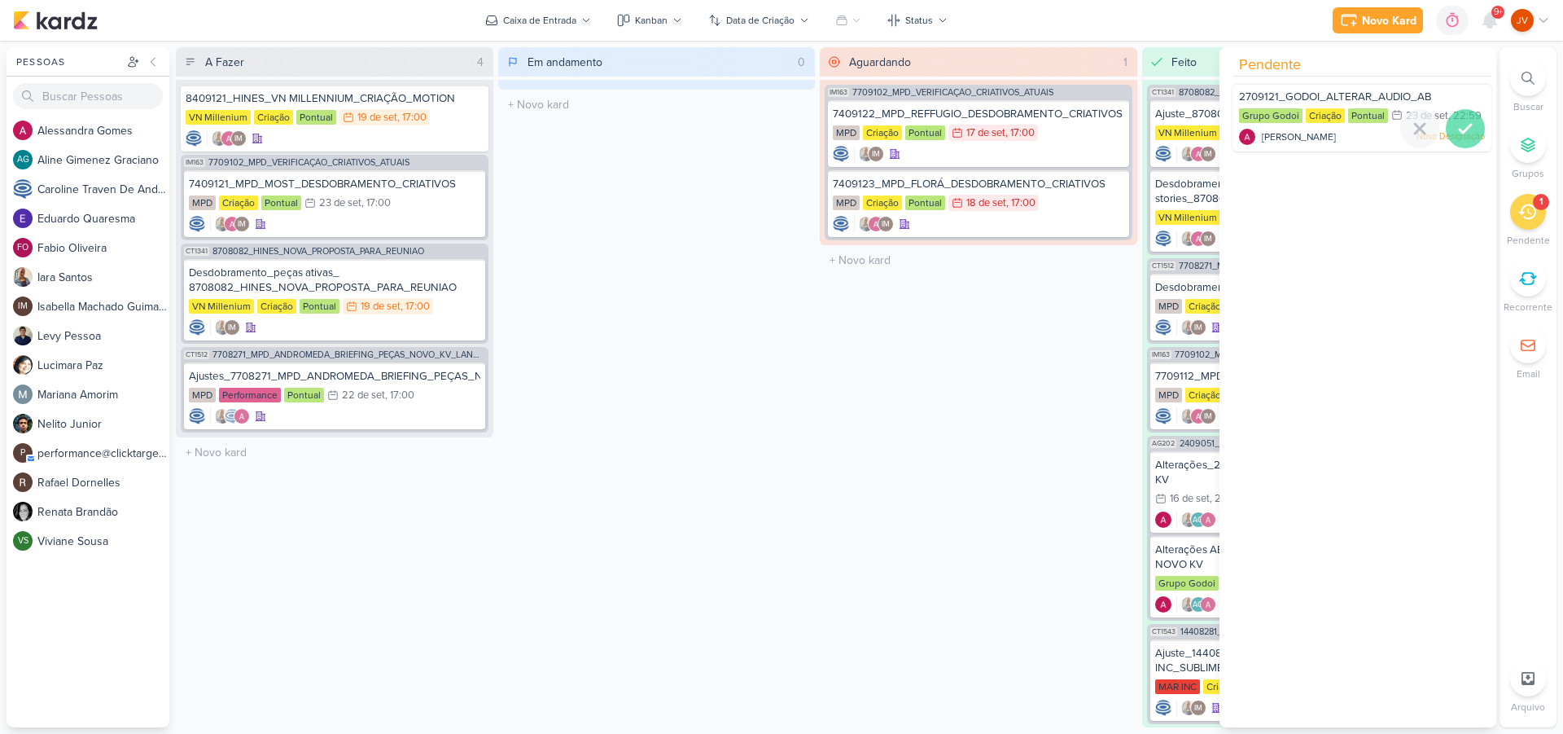
click at [1458, 138] on icon at bounding box center [1466, 129] width 20 height 20
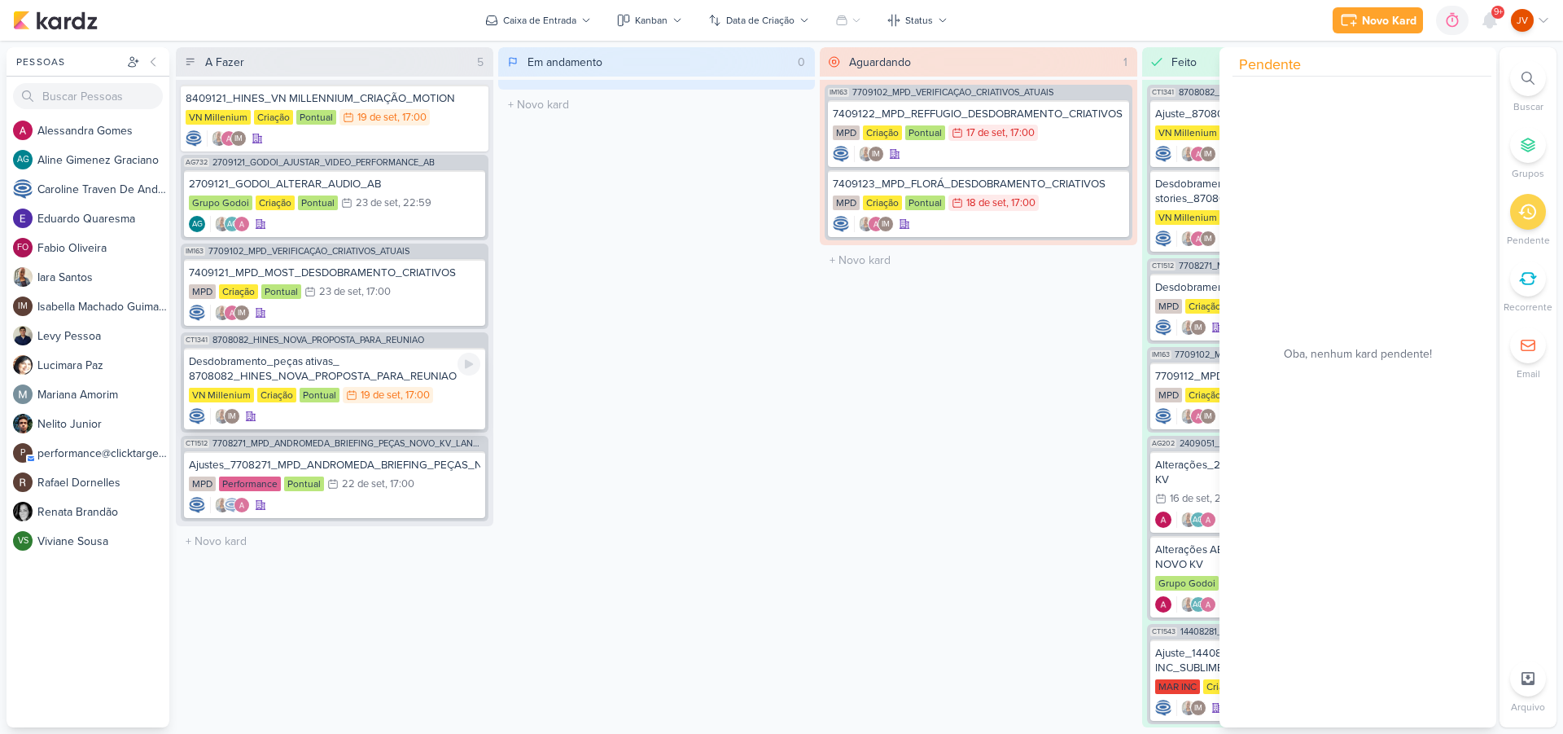
click at [388, 379] on div "Desdobramento_peças ativas_ 8708082_HINES_NOVA_PROPOSTA_PARA_REUNIAO" at bounding box center [334, 368] width 291 height 29
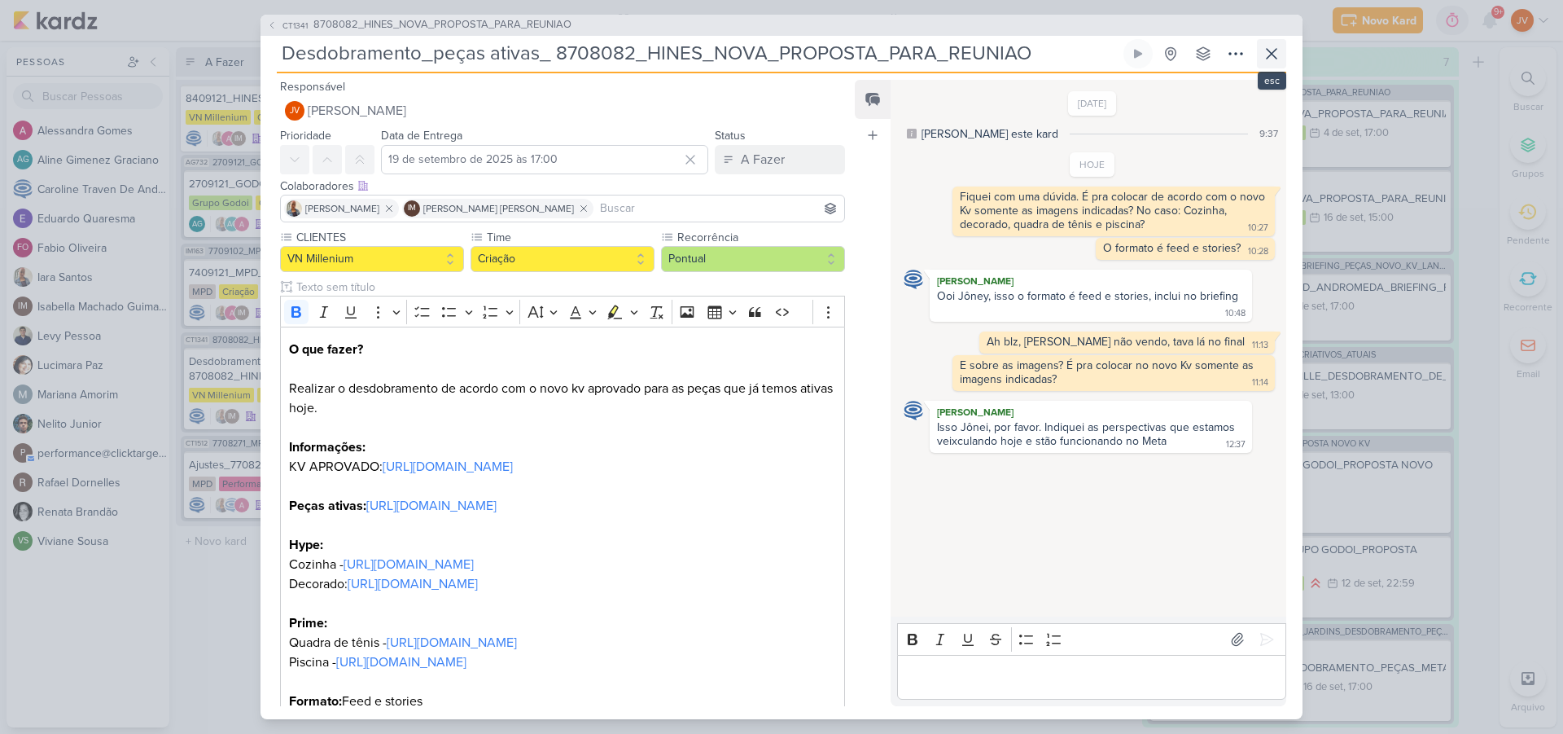
click at [1267, 55] on icon at bounding box center [1272, 54] width 20 height 20
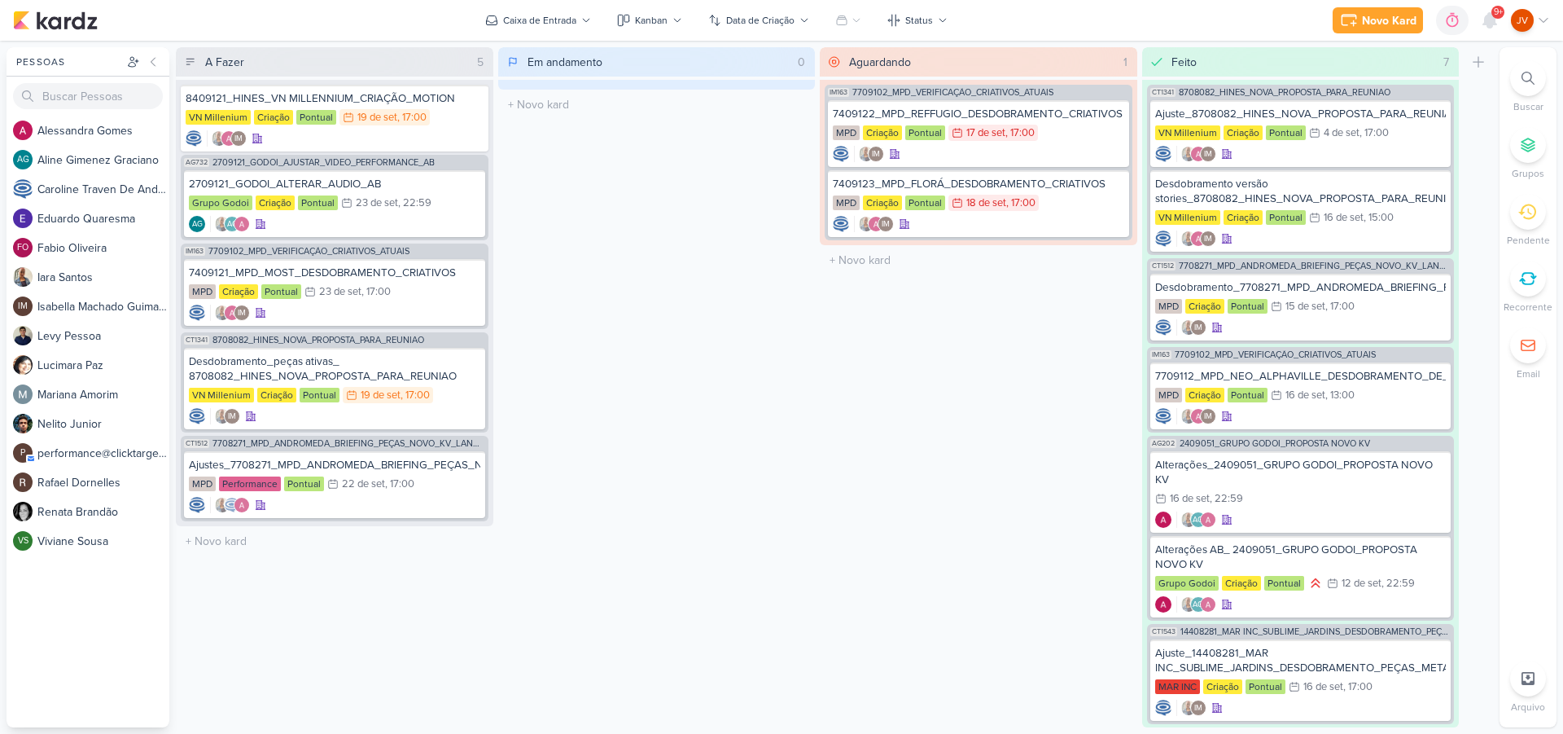
click at [655, 620] on div "Em andamento 0 Mover Para Esquerda Mover Para Direita [GEOGRAPHIC_DATA] O títul…" at bounding box center [657, 387] width 318 height 680
click at [641, 611] on div "Em andamento 0 Mover Para Esquerda Mover Para Direita [GEOGRAPHIC_DATA] O títul…" at bounding box center [657, 387] width 318 height 680
